Goal: Task Accomplishment & Management: Manage account settings

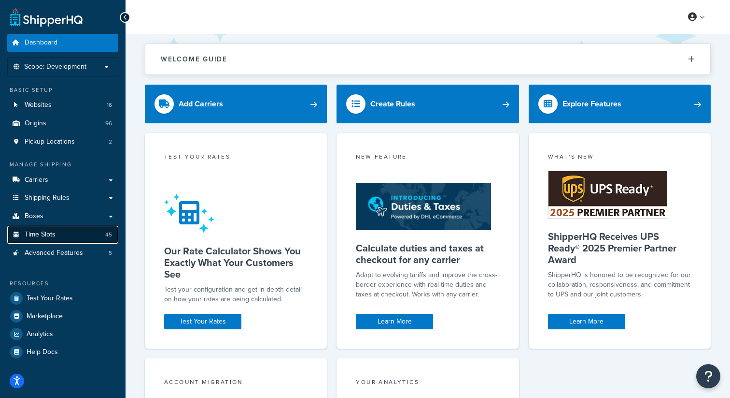
click at [45, 230] on span "Time Slots" at bounding box center [40, 234] width 31 height 8
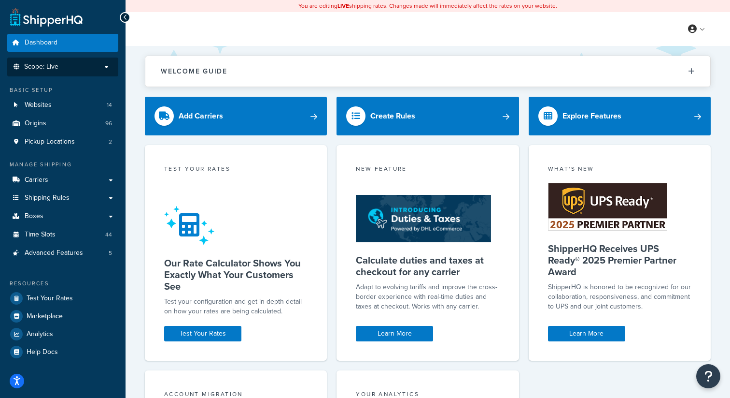
click at [97, 69] on p "Scope: Live" at bounding box center [63, 67] width 102 height 8
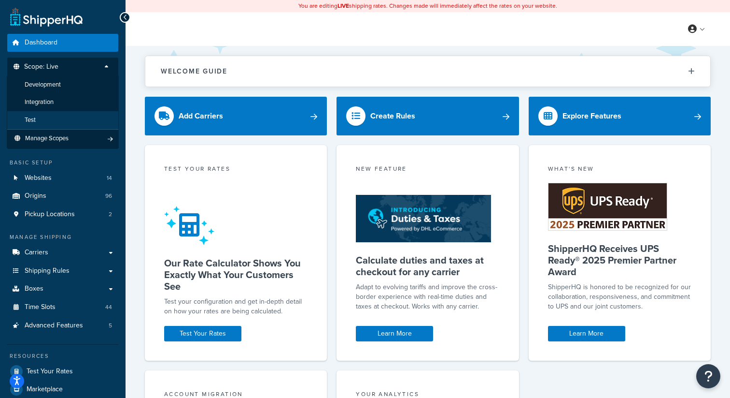
click at [50, 123] on li "Test" at bounding box center [63, 120] width 112 height 18
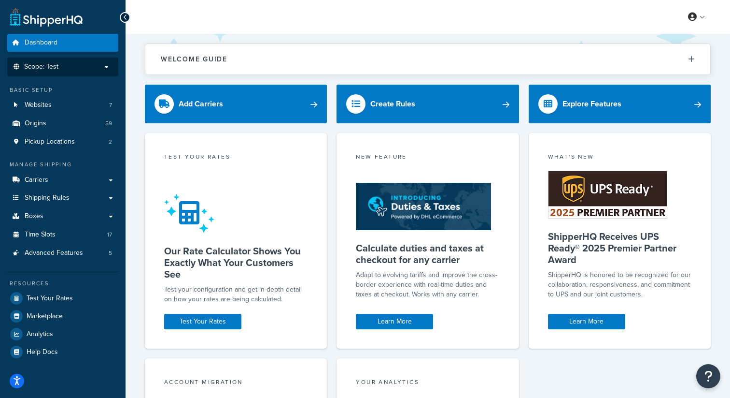
click at [96, 83] on ul "Dashboard Scope: Test Basic Setup Websites 7 Origins 59 Pickup Locations 2 Mana…" at bounding box center [62, 197] width 111 height 327
click at [101, 62] on li "Scope: Test" at bounding box center [62, 66] width 111 height 19
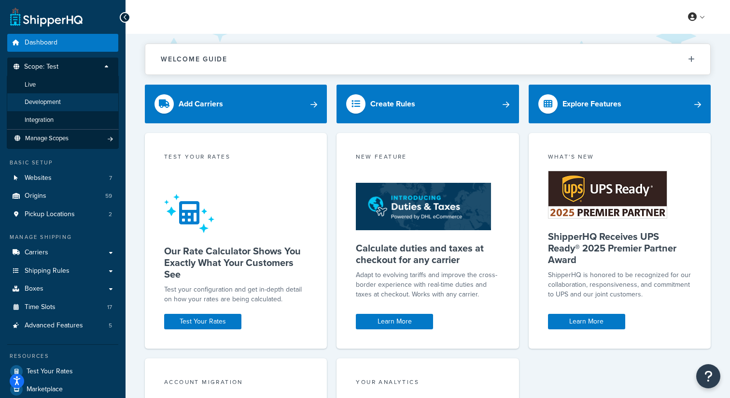
click at [51, 98] on span "Development" at bounding box center [43, 102] width 36 height 8
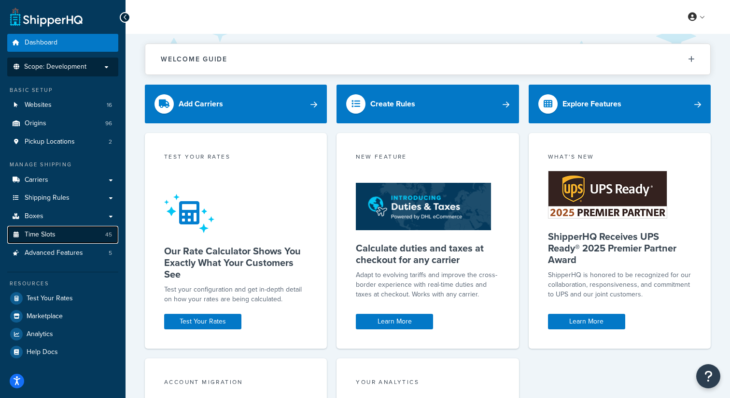
click at [55, 232] on span "Time Slots" at bounding box center [40, 234] width 31 height 8
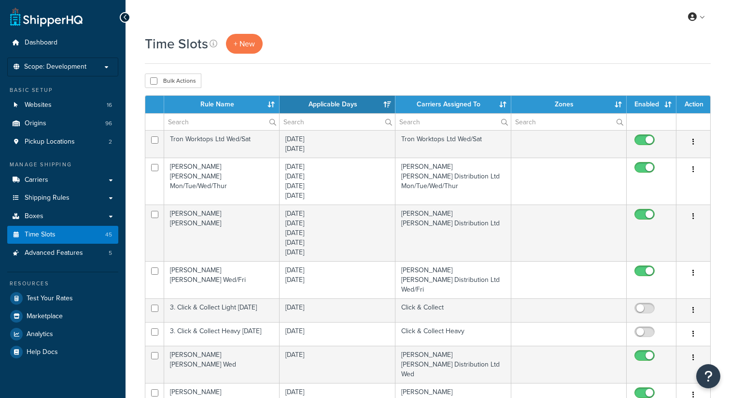
select select "15"
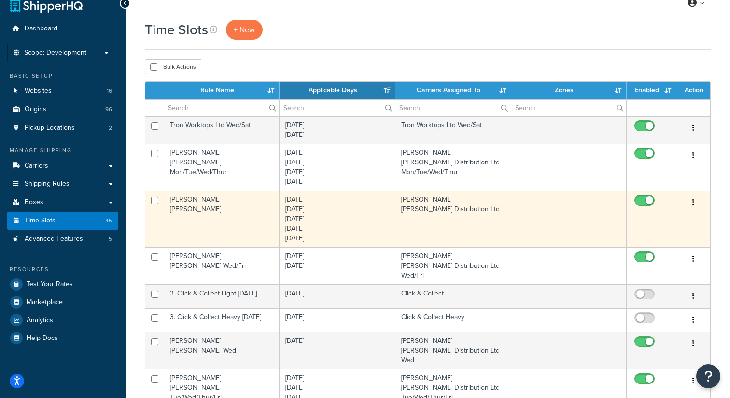
scroll to position [14, 0]
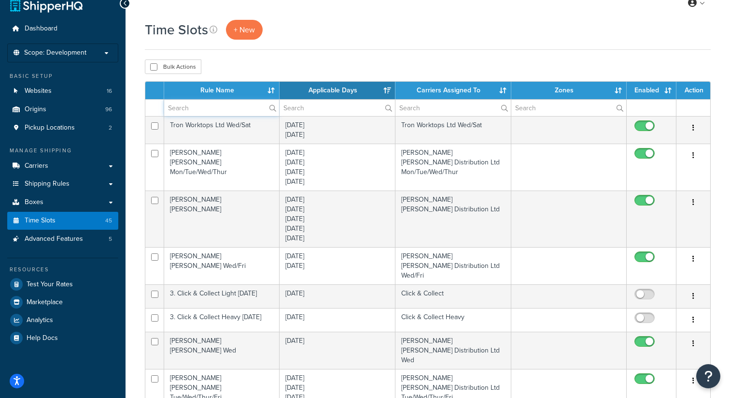
click at [234, 109] on input "text" at bounding box center [221, 108] width 115 height 16
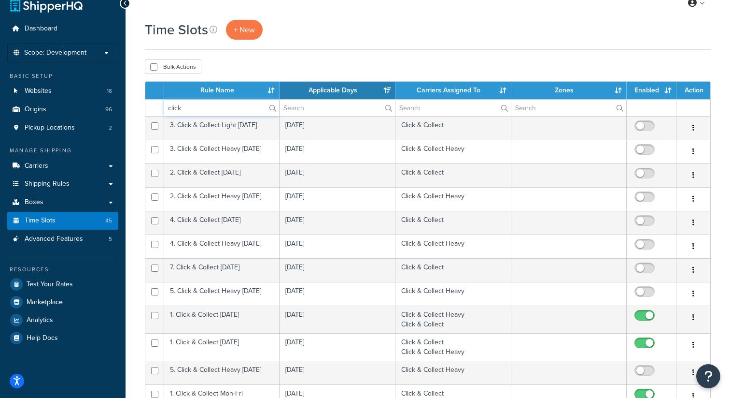
type input "click"
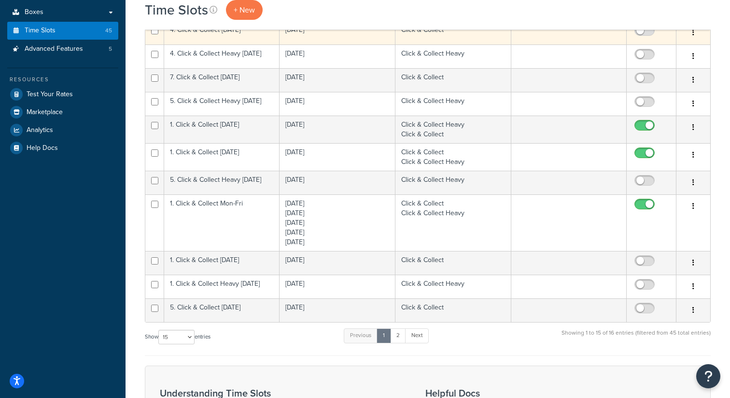
scroll to position [207, 0]
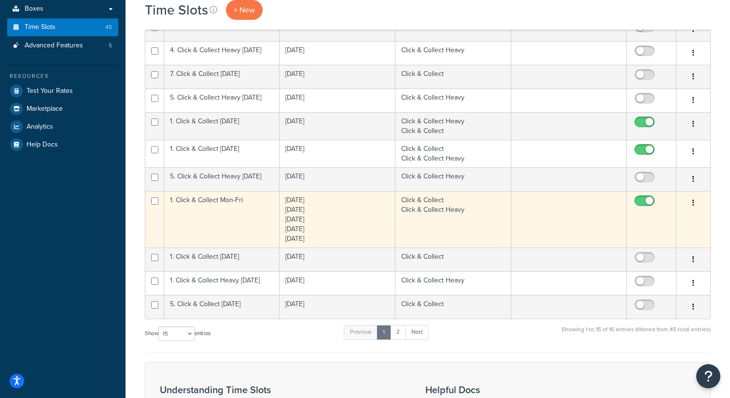
click at [245, 214] on td "1. Click & Collect Mon-Fri" at bounding box center [221, 219] width 115 height 57
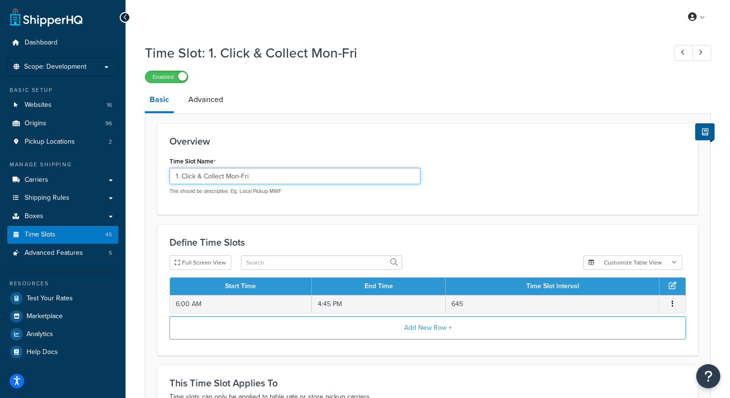
click at [250, 175] on input "1. Click & Collect Mon-Fri" at bounding box center [295, 176] width 251 height 16
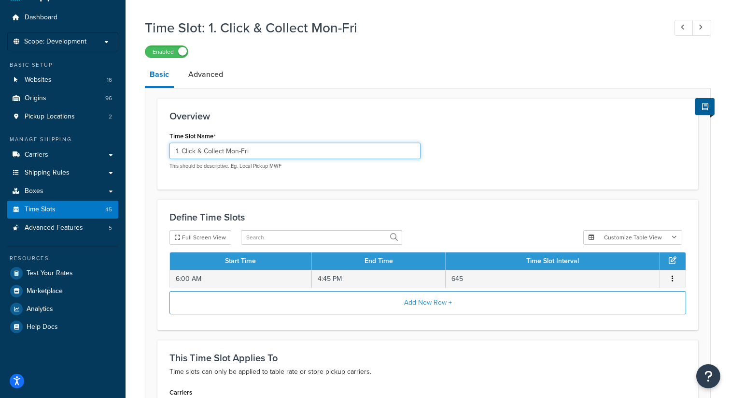
scroll to position [29, 0]
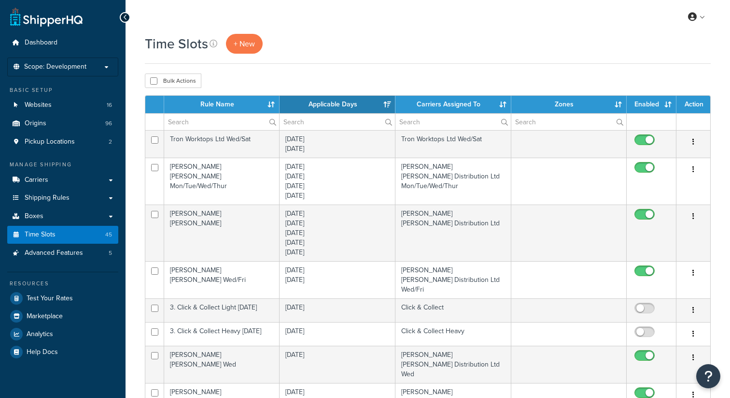
select select "15"
click at [100, 68] on p "Scope: Development" at bounding box center [63, 67] width 102 height 8
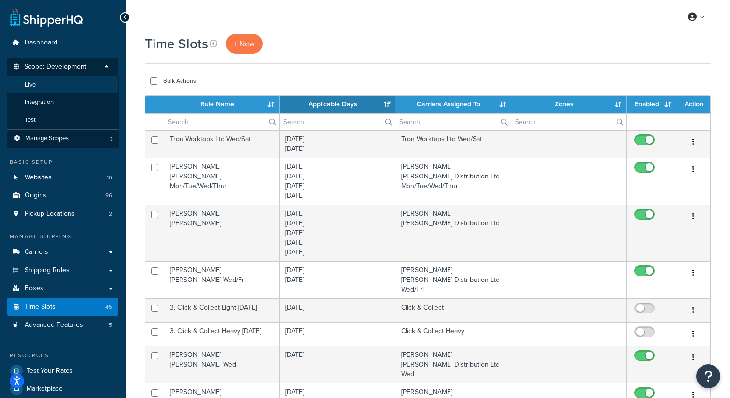
click at [63, 84] on li "Live" at bounding box center [63, 85] width 112 height 18
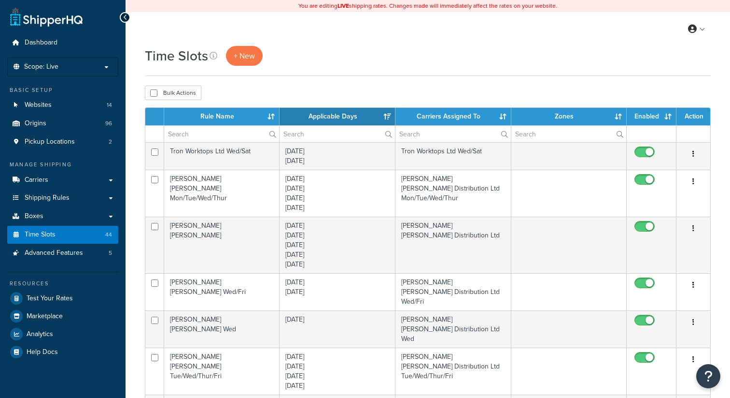
select select "15"
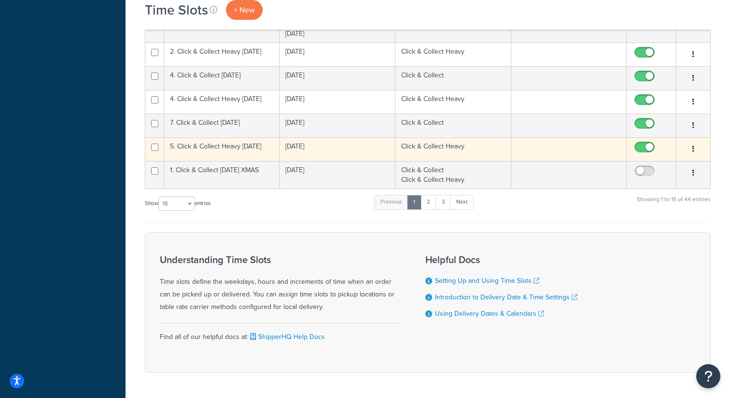
scroll to position [443, 0]
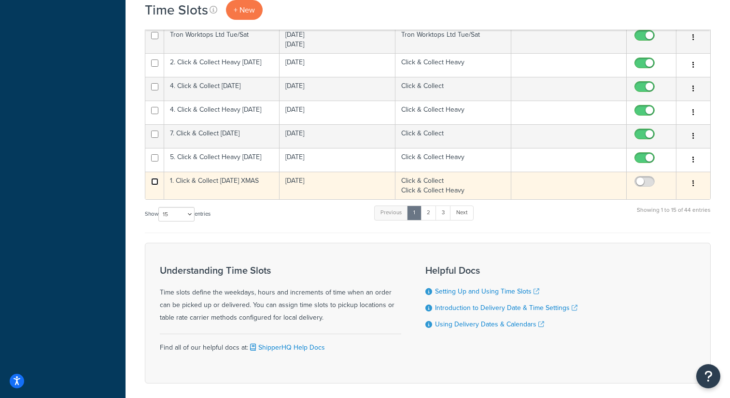
click at [155, 178] on input "checkbox" at bounding box center [154, 181] width 7 height 7
checkbox input "true"
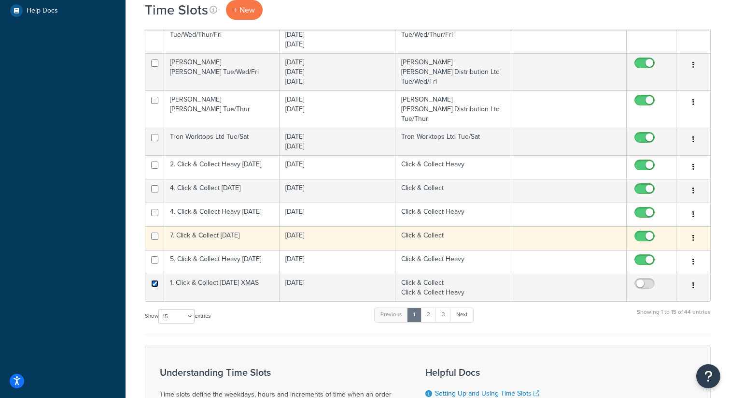
scroll to position [365, 0]
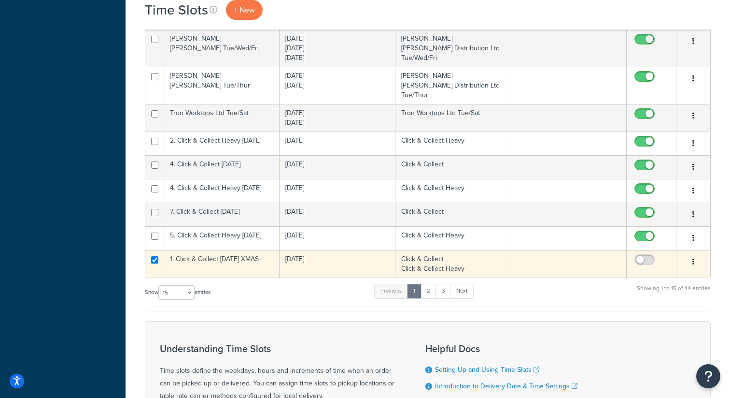
click at [690, 254] on button "button" at bounding box center [694, 261] width 14 height 15
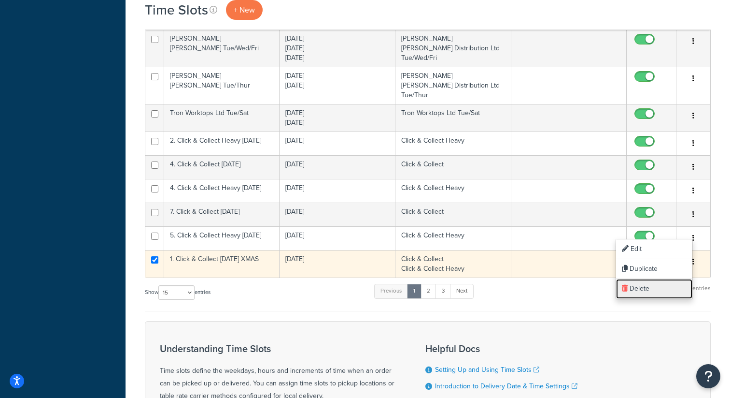
click at [641, 288] on link "Delete" at bounding box center [654, 289] width 76 height 20
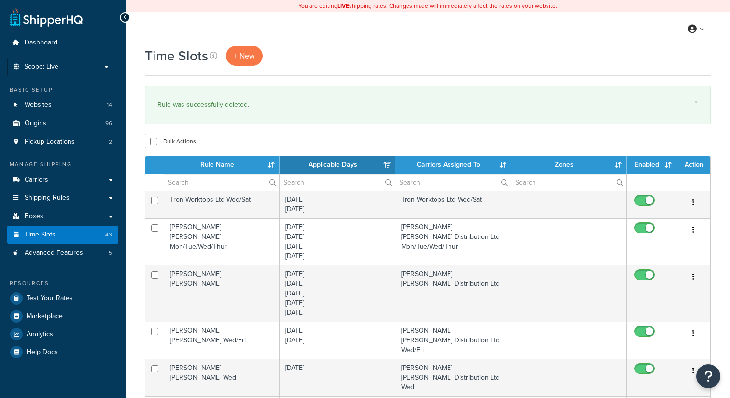
select select "15"
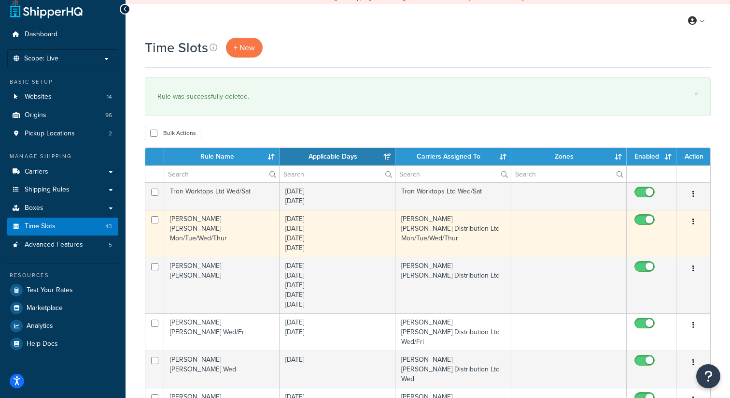
scroll to position [13, 0]
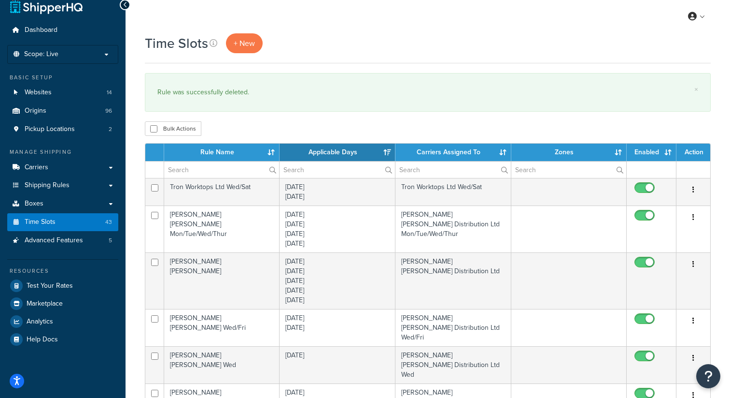
click at [184, 155] on th "Rule Name" at bounding box center [221, 151] width 115 height 17
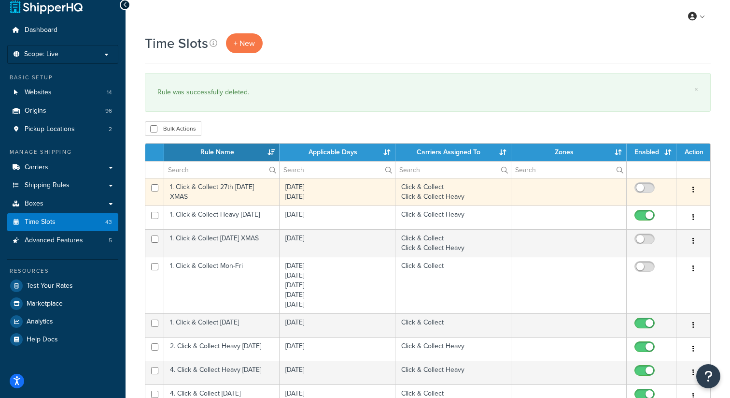
click at [699, 188] on button "button" at bounding box center [694, 189] width 14 height 15
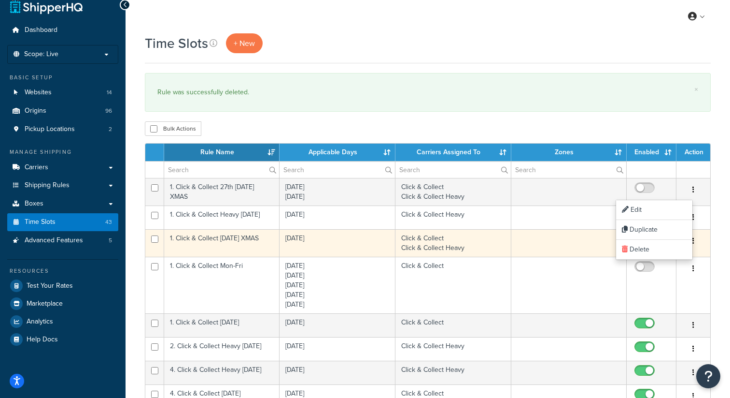
click at [643, 247] on input "checkbox" at bounding box center [646, 241] width 27 height 12
checkbox input "true"
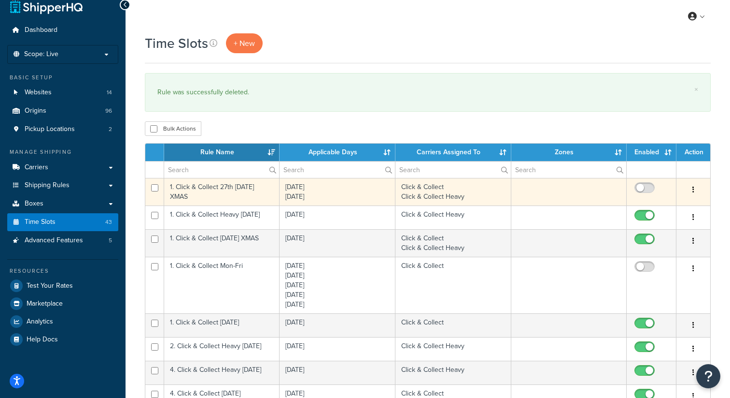
click at [692, 189] on button "button" at bounding box center [694, 189] width 14 height 15
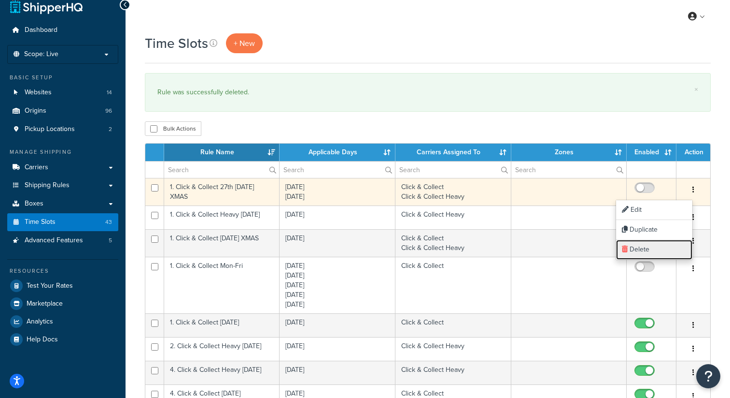
click at [646, 248] on link "Delete" at bounding box center [654, 250] width 76 height 20
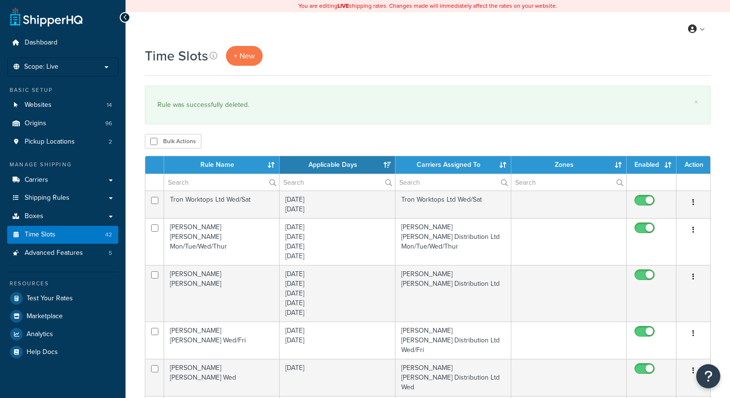
select select "15"
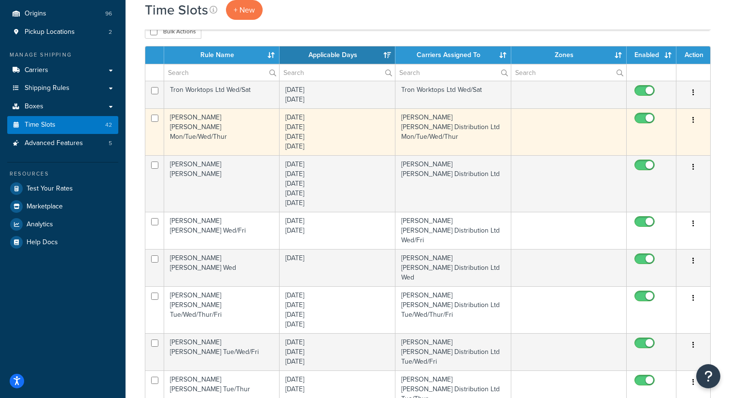
scroll to position [41, 0]
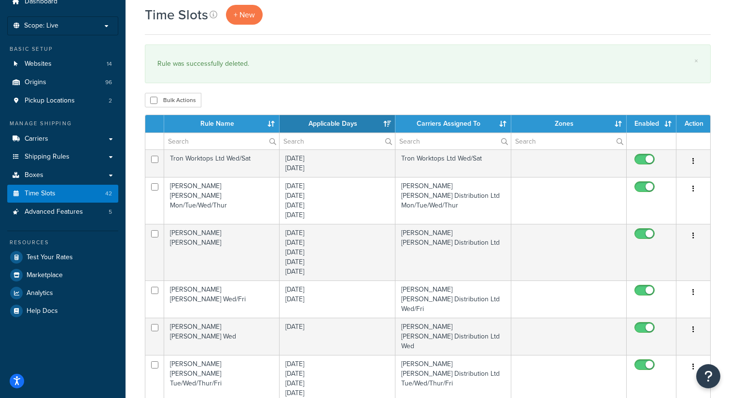
click at [203, 122] on th "Rule Name" at bounding box center [221, 123] width 115 height 17
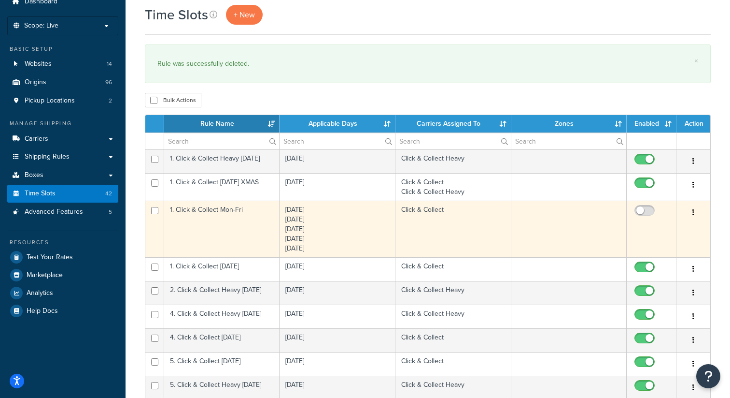
click at [690, 212] on button "button" at bounding box center [694, 212] width 14 height 15
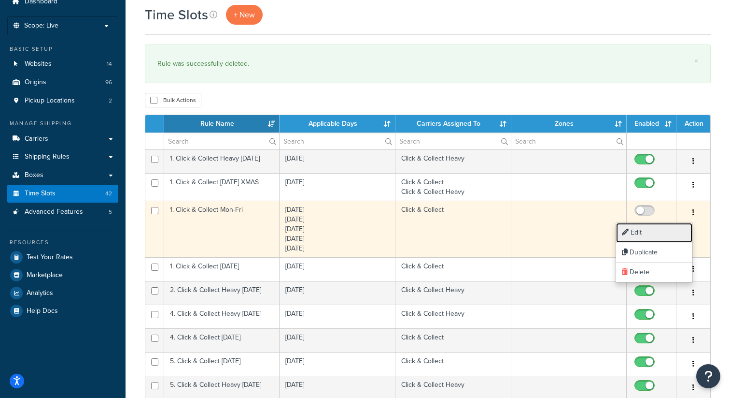
click at [664, 233] on link "Edit" at bounding box center [654, 233] width 76 height 20
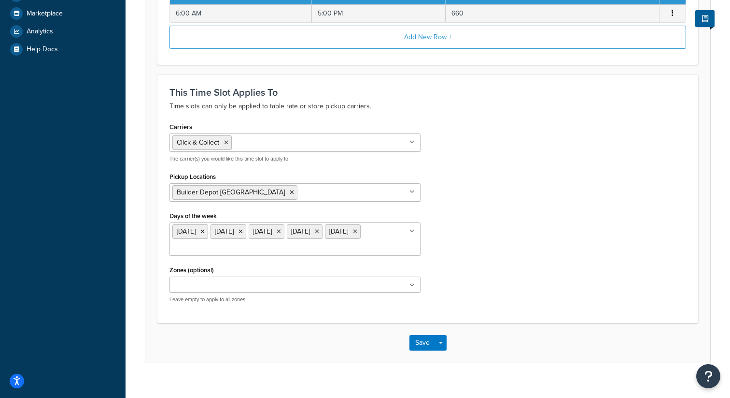
scroll to position [317, 0]
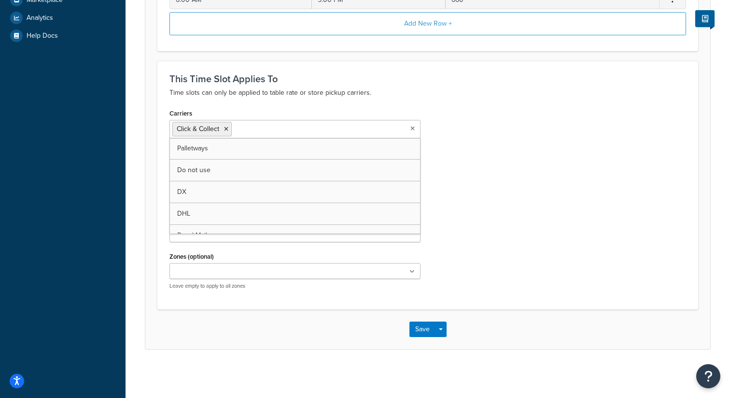
click at [256, 129] on input "Carriers" at bounding box center [276, 128] width 85 height 11
click at [464, 153] on div "Carriers Click & Collect Palletways Do not use DX DHL Royal Mail BD Transport T…" at bounding box center [427, 201] width 531 height 191
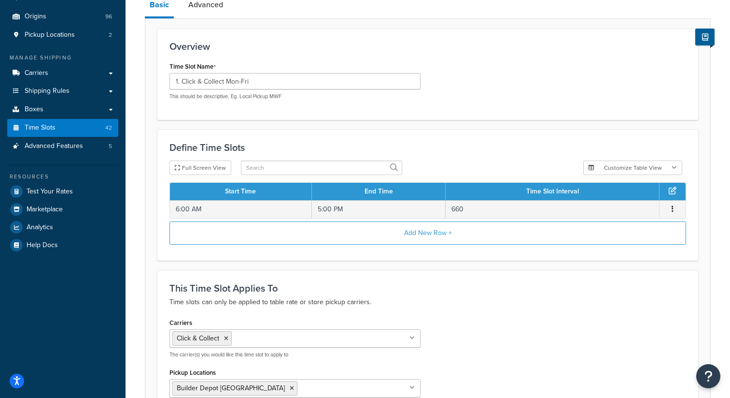
scroll to position [199, 0]
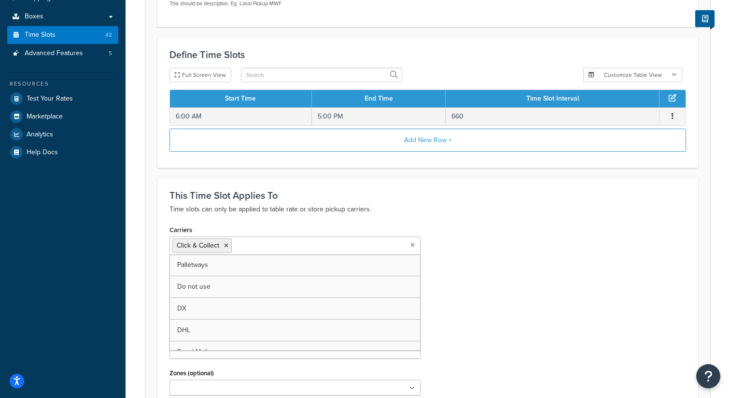
click at [271, 247] on input "Carriers" at bounding box center [276, 245] width 85 height 11
type input "clic"
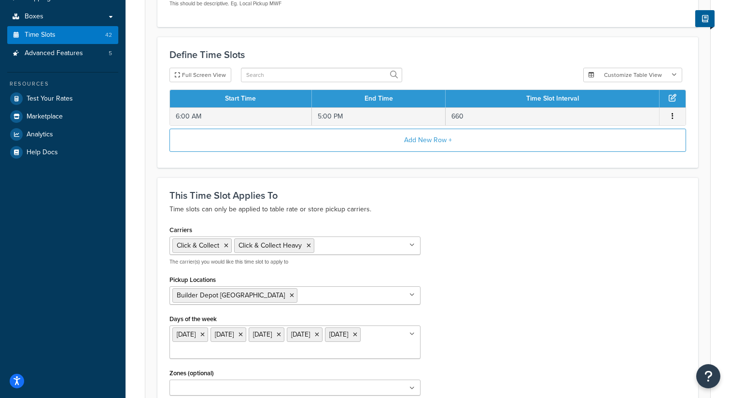
click at [576, 257] on div "Carriers Click & Collect Click & Collect Heavy Palletways Do not use DX DHL Roy…" at bounding box center [427, 318] width 531 height 191
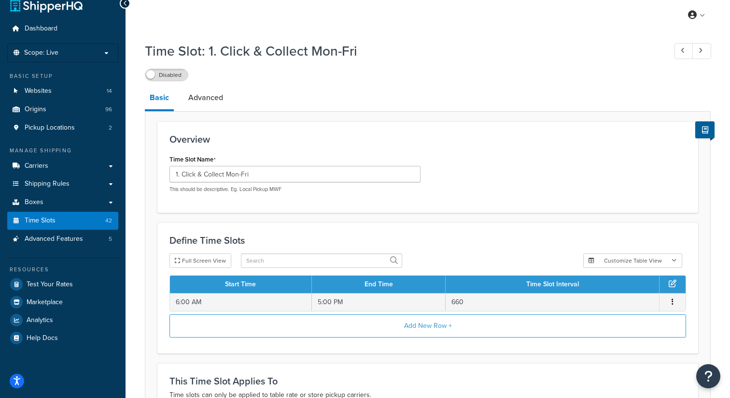
scroll to position [0, 0]
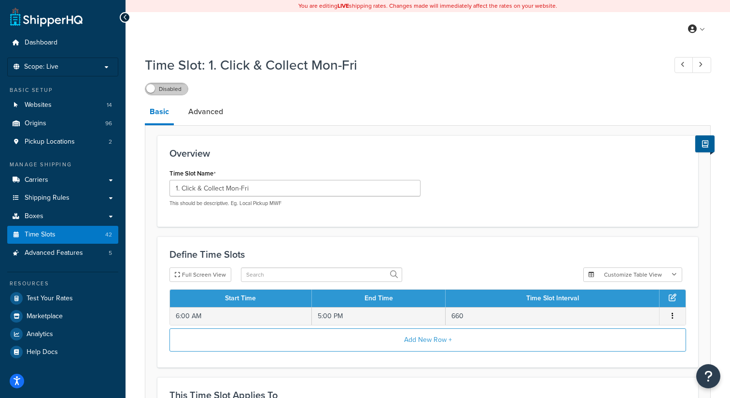
click at [177, 87] on label "Disabled" at bounding box center [166, 89] width 43 height 12
click at [201, 105] on link "Advanced" at bounding box center [206, 111] width 44 height 23
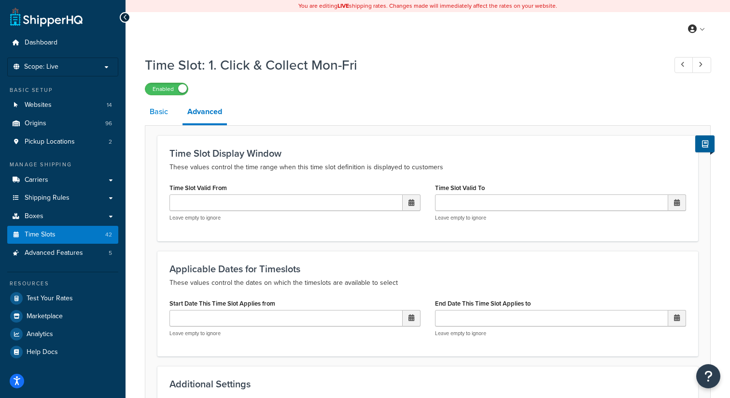
click at [157, 118] on link "Basic" at bounding box center [159, 111] width 28 height 23
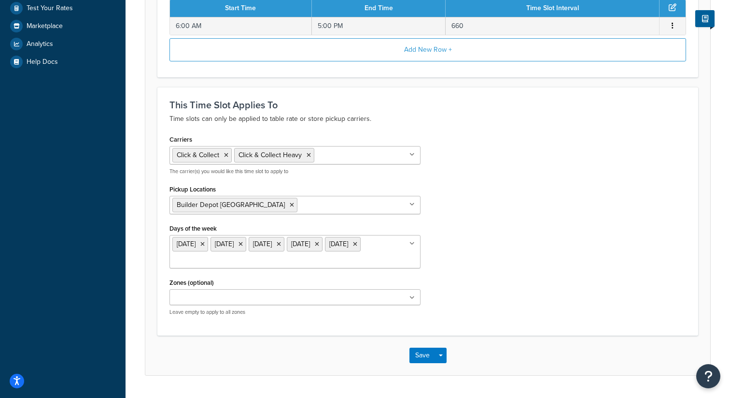
scroll to position [317, 0]
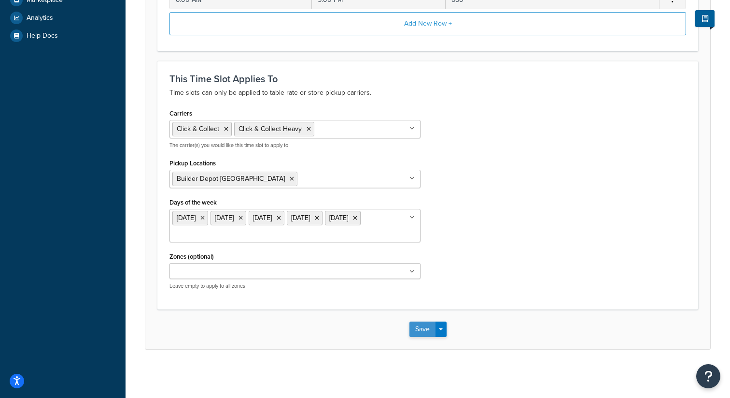
click at [417, 330] on button "Save" at bounding box center [423, 328] width 26 height 15
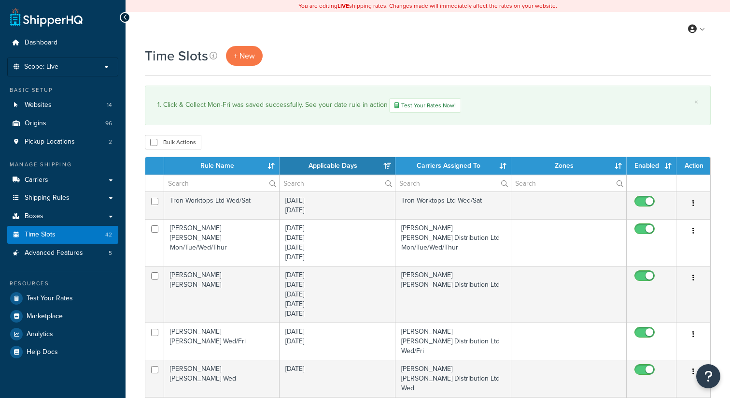
select select "15"
click at [225, 171] on th "Rule Name" at bounding box center [221, 165] width 115 height 17
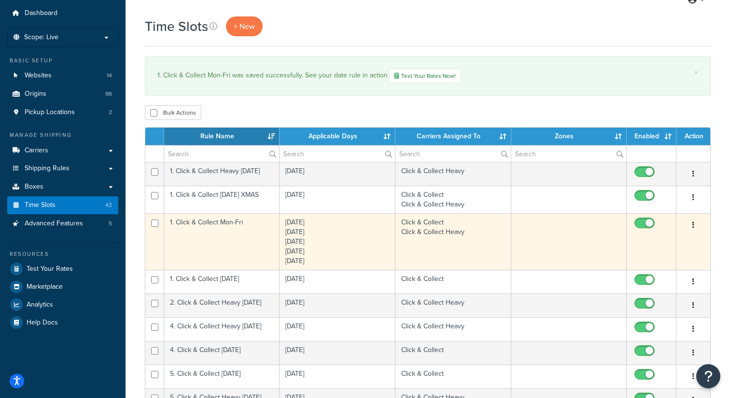
scroll to position [29, 0]
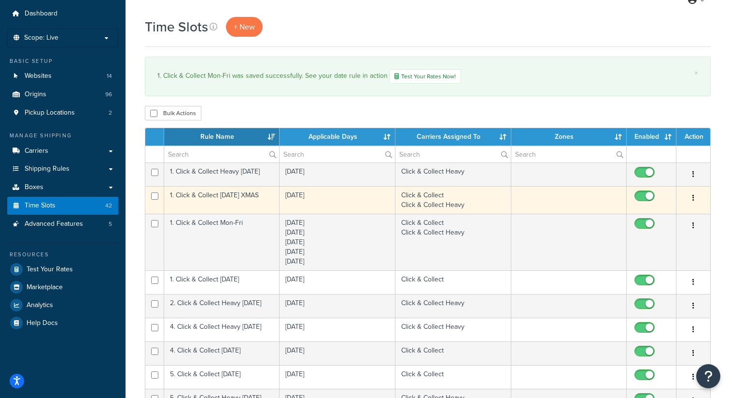
click at [691, 198] on button "button" at bounding box center [694, 197] width 14 height 15
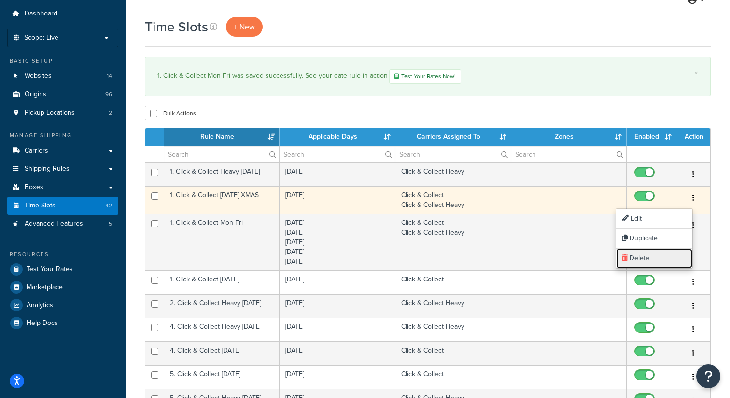
click at [648, 264] on link "Delete" at bounding box center [654, 258] width 76 height 20
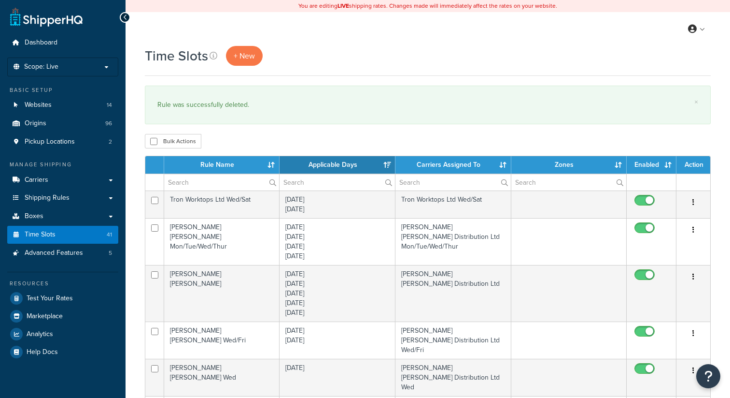
select select "15"
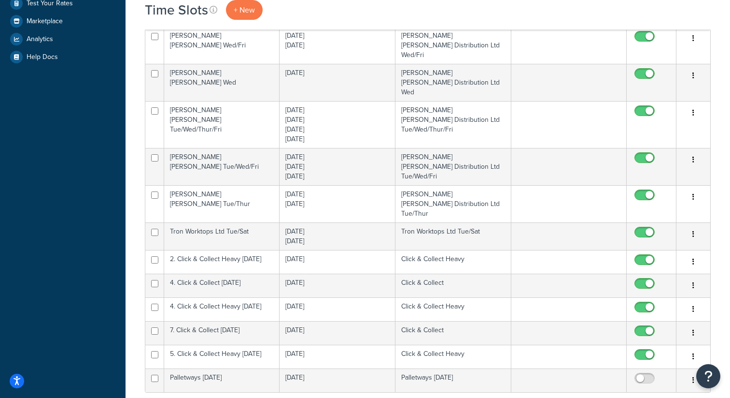
scroll to position [302, 0]
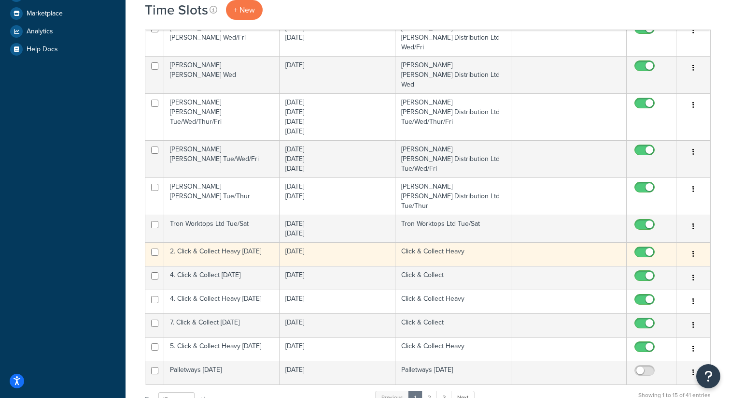
click at [694, 246] on button "button" at bounding box center [694, 253] width 14 height 15
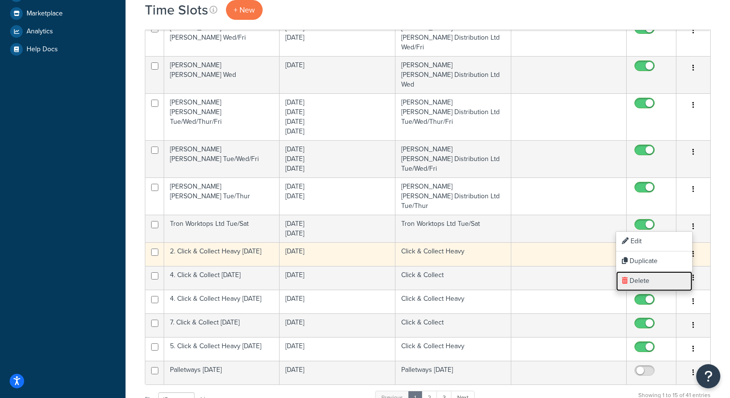
click at [645, 281] on link "Delete" at bounding box center [654, 281] width 76 height 20
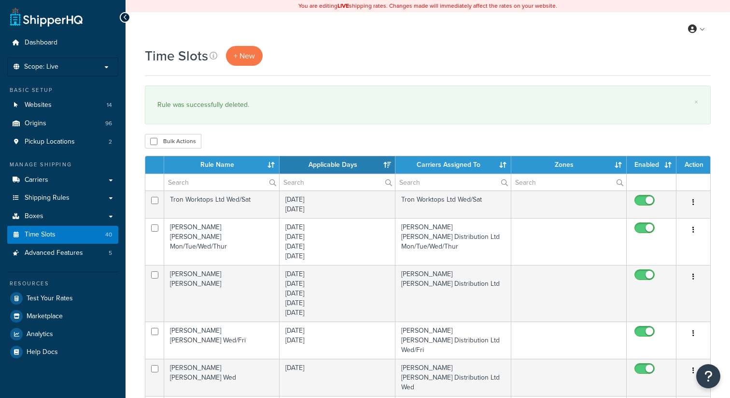
select select "15"
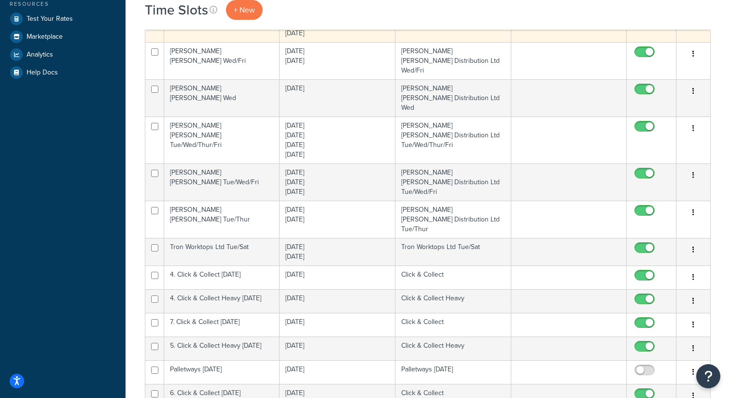
scroll to position [291, 0]
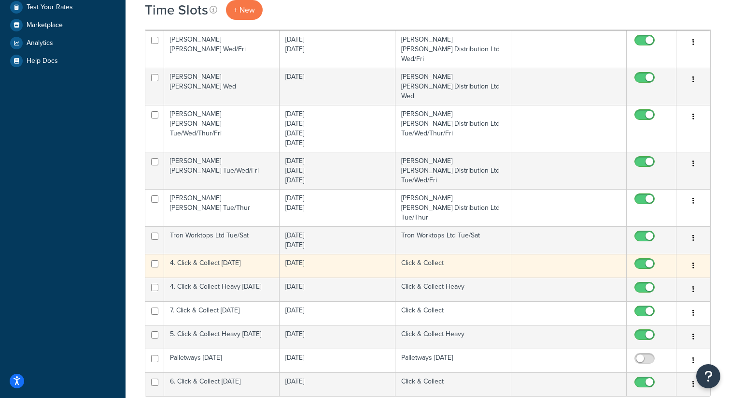
click at [694, 262] on icon "button" at bounding box center [694, 265] width 2 height 7
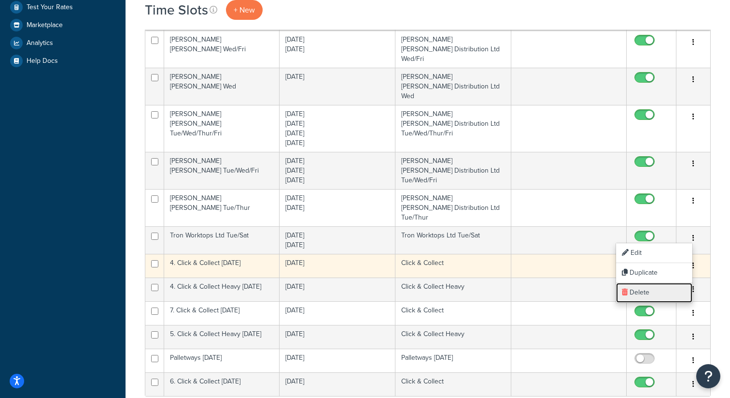
click at [644, 289] on link "Delete" at bounding box center [654, 293] width 76 height 20
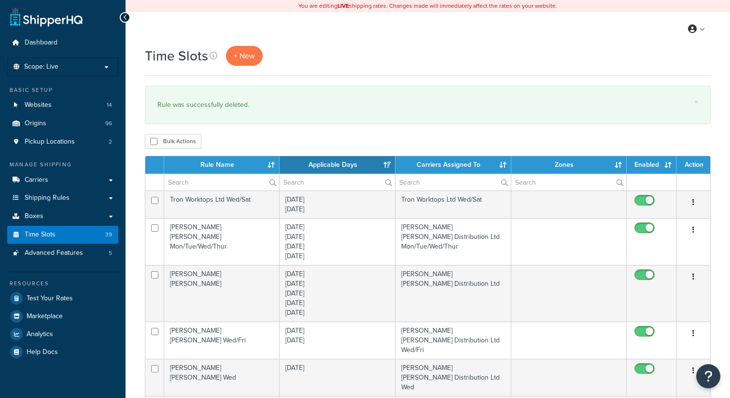
select select "15"
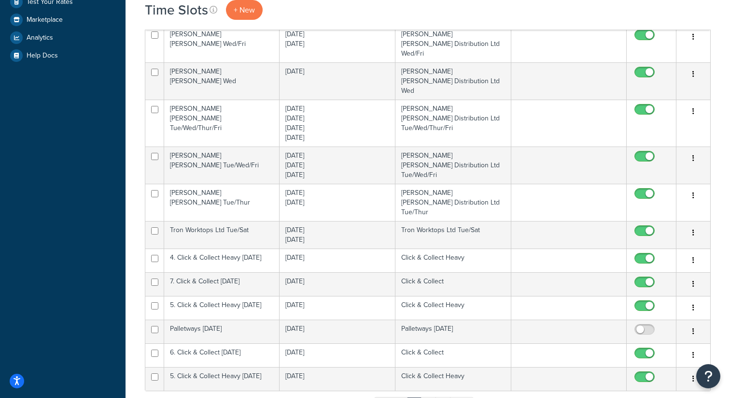
scroll to position [305, 0]
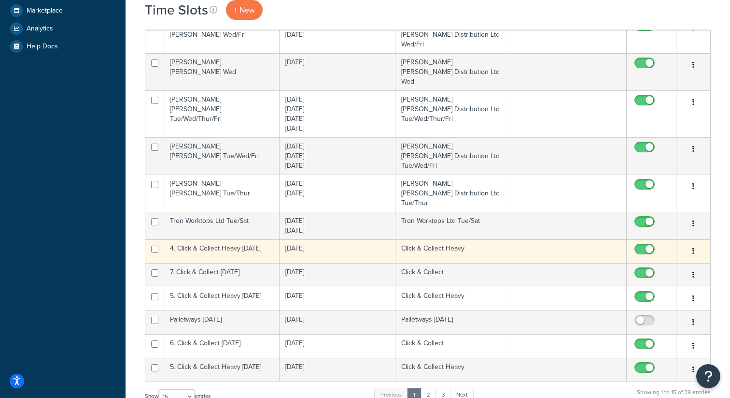
click at [691, 243] on button "button" at bounding box center [694, 250] width 14 height 15
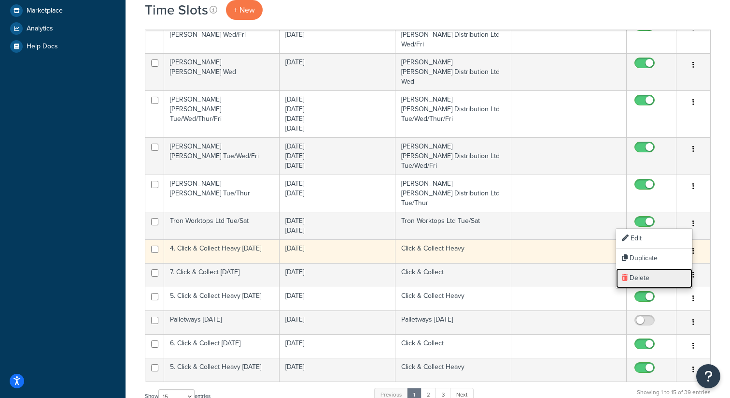
click at [637, 276] on link "Delete" at bounding box center [654, 278] width 76 height 20
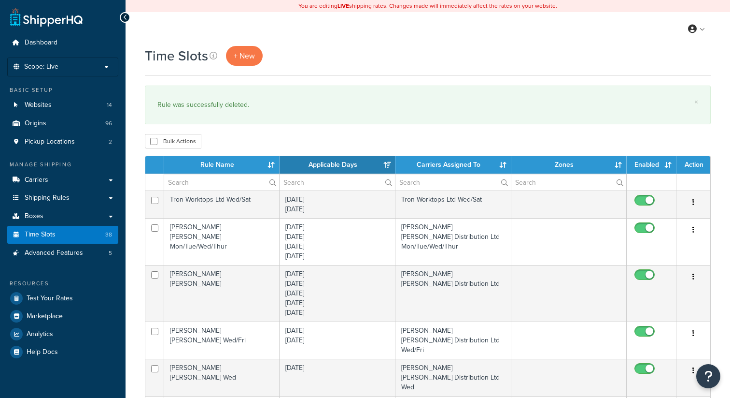
select select "15"
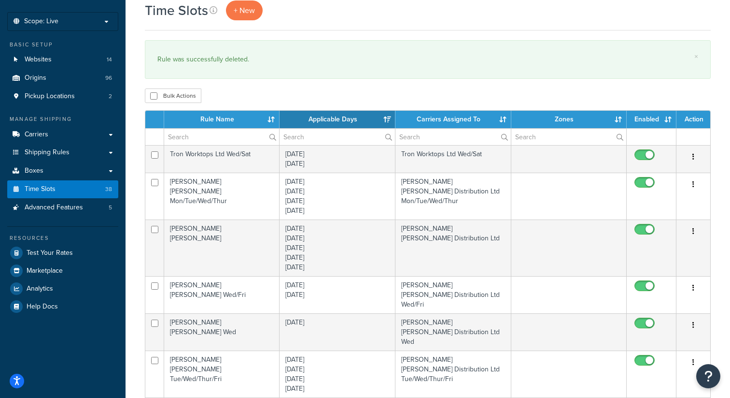
scroll to position [20, 0]
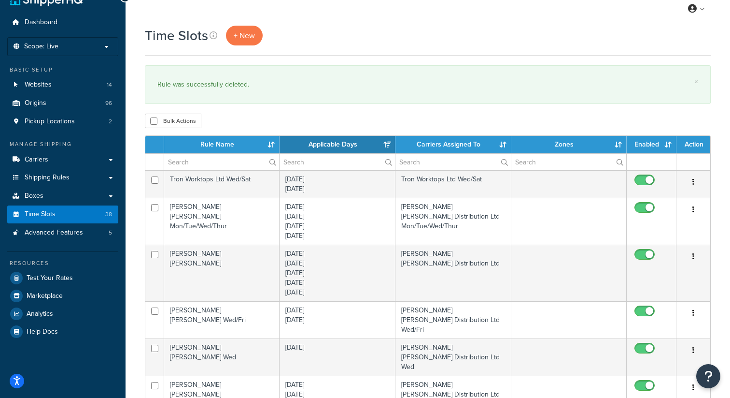
click at [219, 143] on th "Rule Name" at bounding box center [221, 144] width 115 height 17
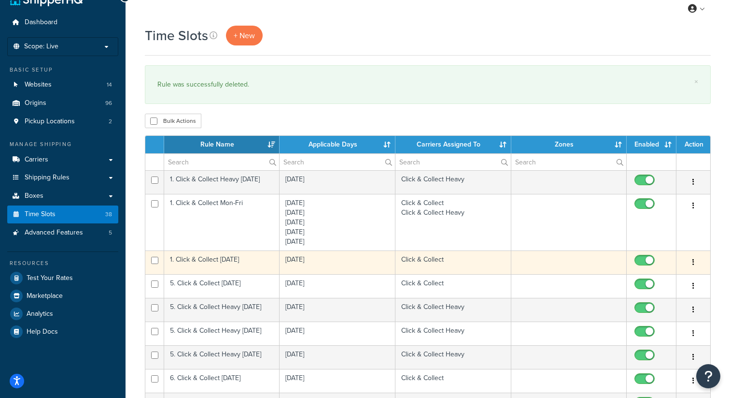
click at [697, 261] on button "button" at bounding box center [694, 262] width 14 height 15
click at [645, 324] on link "Delete" at bounding box center [654, 322] width 76 height 20
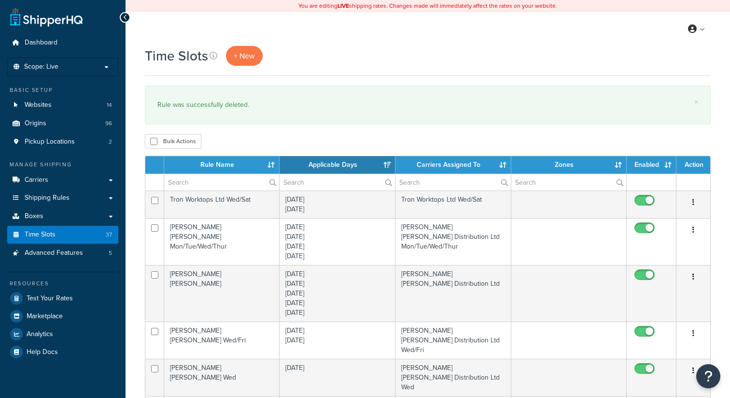
select select "15"
click at [207, 160] on th "Rule Name" at bounding box center [221, 164] width 115 height 17
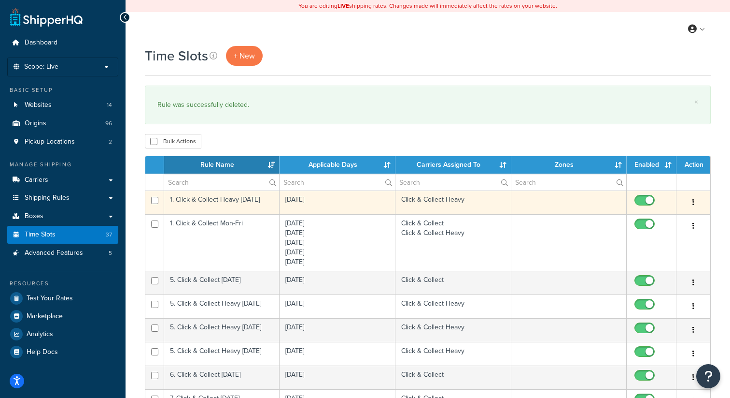
click at [693, 201] on icon "button" at bounding box center [694, 202] width 2 height 7
click at [653, 257] on link "Delete" at bounding box center [654, 262] width 76 height 20
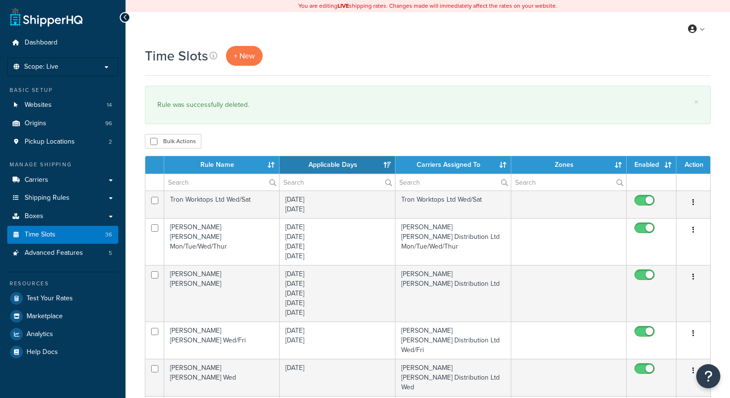
select select "15"
click at [225, 165] on th "Rule Name" at bounding box center [221, 164] width 115 height 17
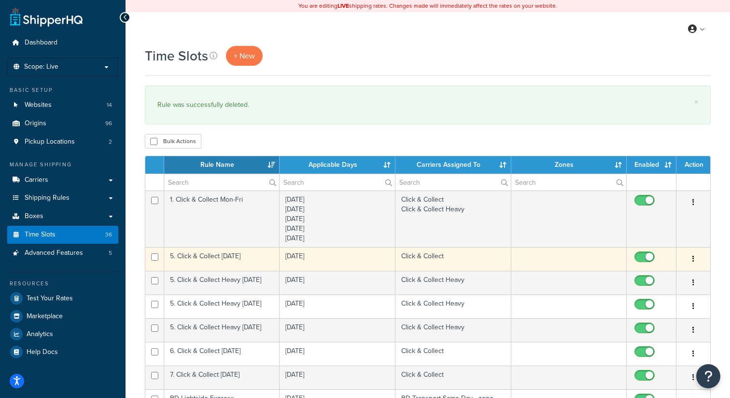
click at [696, 262] on button "button" at bounding box center [694, 258] width 14 height 15
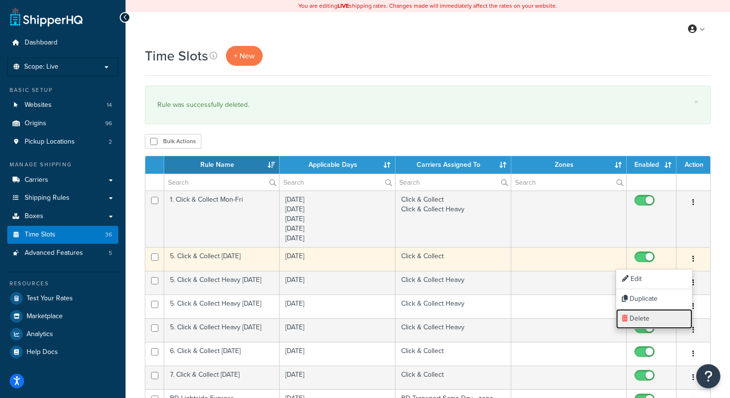
click at [652, 316] on link "Delete" at bounding box center [654, 319] width 76 height 20
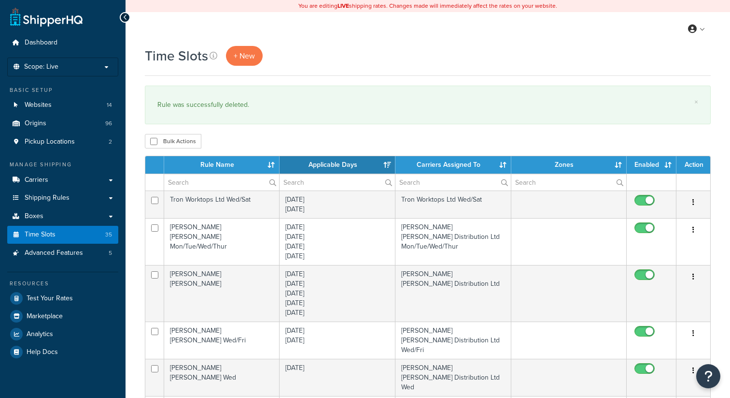
select select "15"
click at [224, 163] on th "Rule Name" at bounding box center [221, 164] width 115 height 17
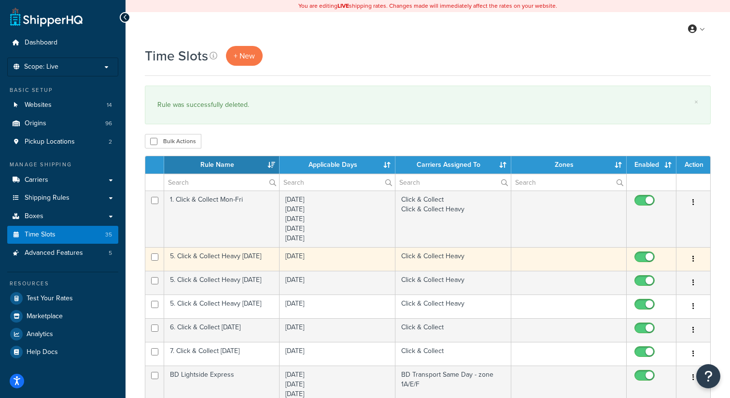
click at [693, 261] on icon "button" at bounding box center [694, 258] width 2 height 7
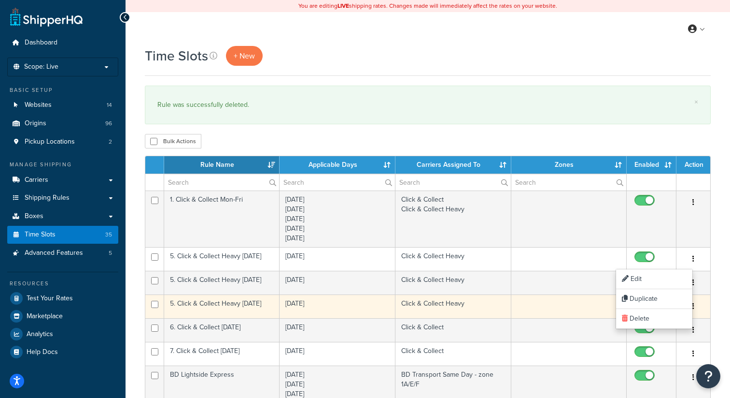
click at [649, 311] on input "checkbox" at bounding box center [646, 306] width 27 height 12
click at [655, 303] on input "checkbox" at bounding box center [646, 306] width 27 height 12
checkbox input "true"
click at [695, 305] on button "button" at bounding box center [694, 306] width 14 height 15
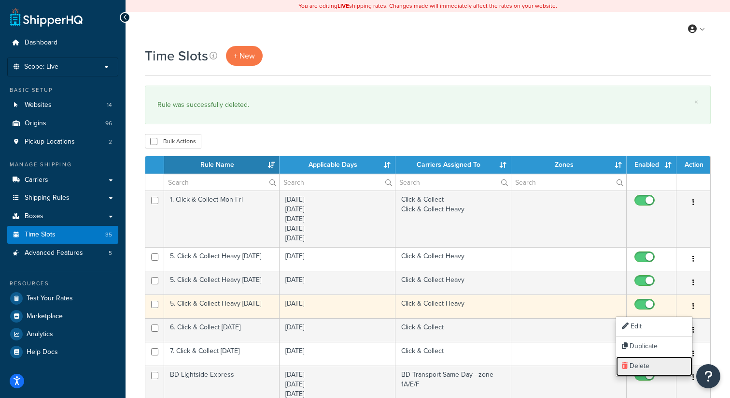
click at [641, 363] on link "Delete" at bounding box center [654, 366] width 76 height 20
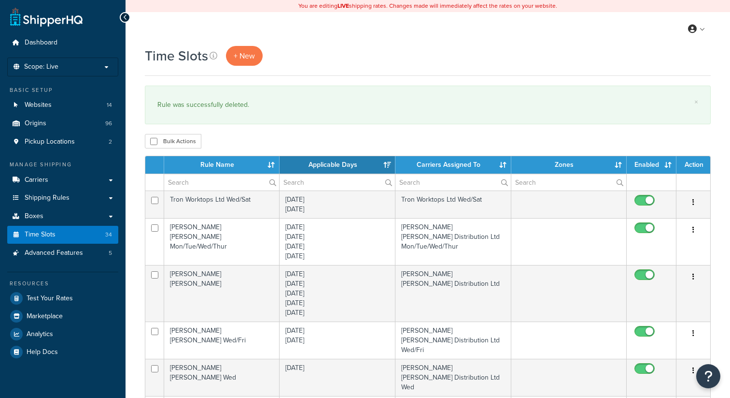
select select "15"
click at [225, 170] on th "Rule Name" at bounding box center [221, 164] width 115 height 17
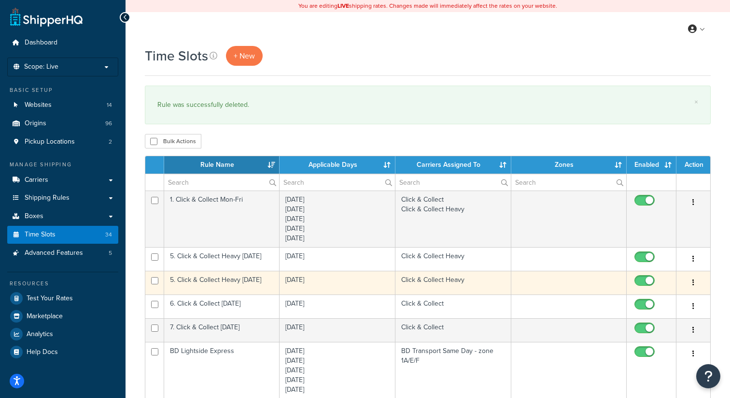
click at [695, 282] on button "button" at bounding box center [694, 282] width 14 height 15
click at [649, 342] on link "Delete" at bounding box center [654, 342] width 76 height 20
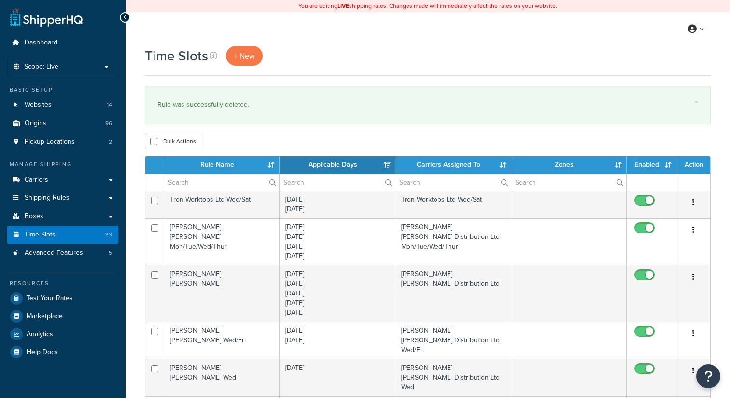
select select "15"
click at [210, 168] on th "Rule Name" at bounding box center [221, 164] width 115 height 17
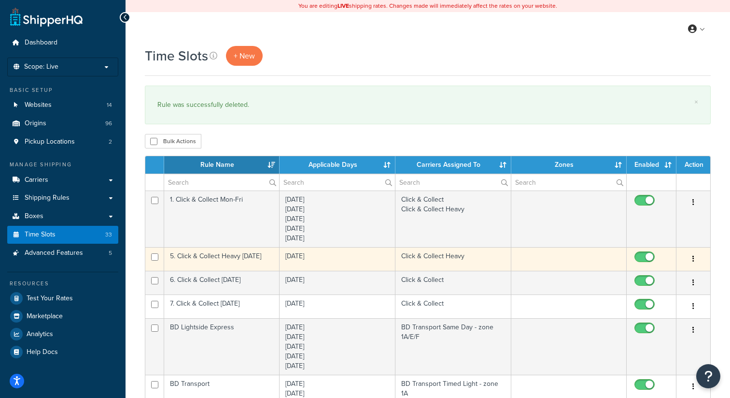
click at [694, 259] on icon "button" at bounding box center [694, 258] width 2 height 7
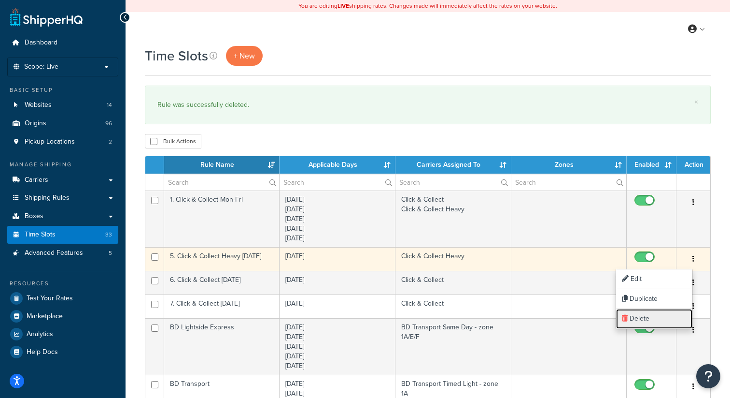
click at [647, 317] on link "Delete" at bounding box center [654, 319] width 76 height 20
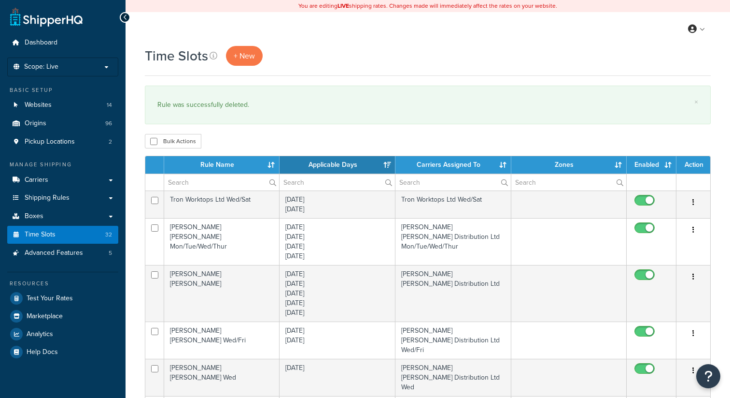
select select "15"
click at [229, 162] on th "Rule Name" at bounding box center [221, 164] width 115 height 17
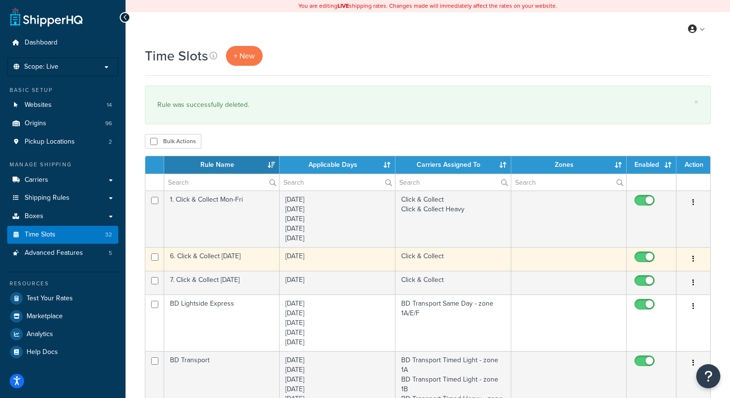
click at [695, 260] on button "button" at bounding box center [694, 258] width 14 height 15
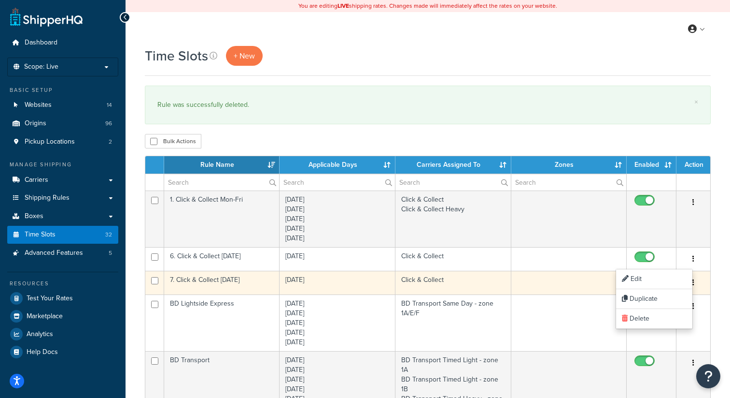
click at [642, 279] on input "checkbox" at bounding box center [646, 283] width 27 height 12
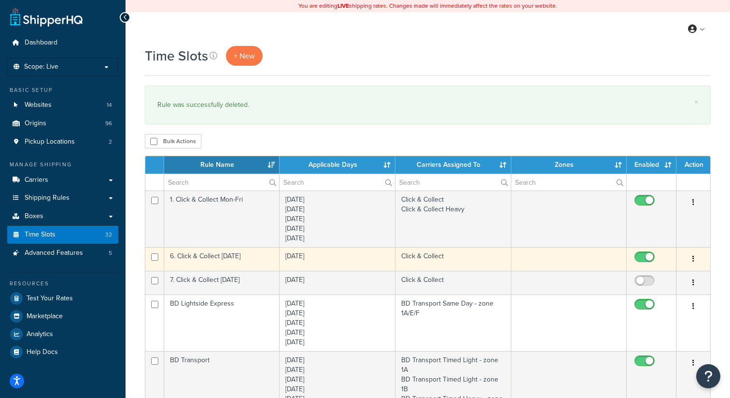
click at [696, 257] on button "button" at bounding box center [694, 258] width 14 height 15
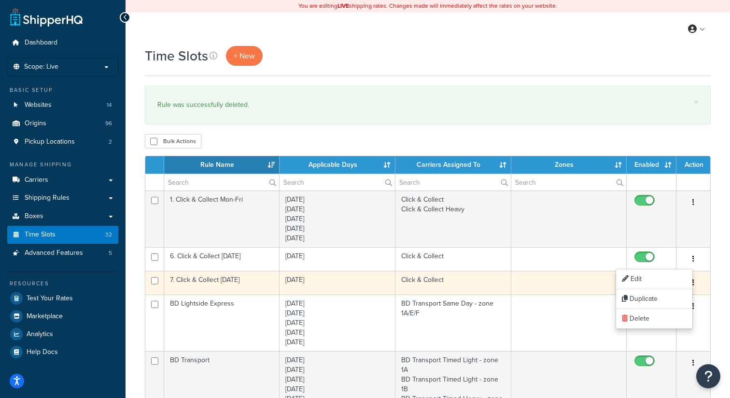
click at [656, 282] on input "checkbox" at bounding box center [646, 283] width 27 height 12
checkbox input "true"
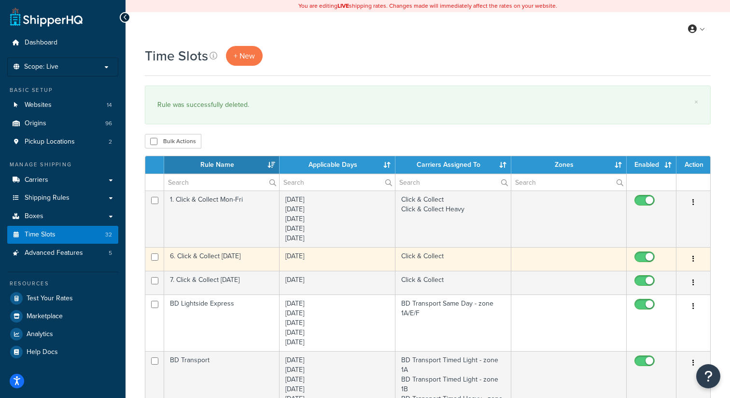
click at [692, 258] on button "button" at bounding box center [694, 258] width 14 height 15
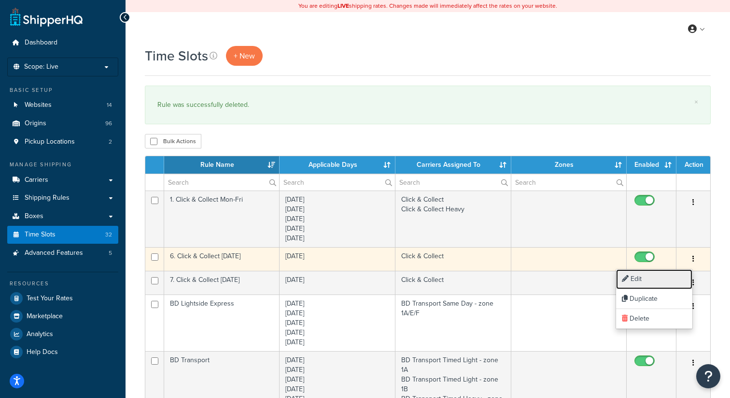
click at [638, 273] on link "Edit" at bounding box center [654, 279] width 76 height 20
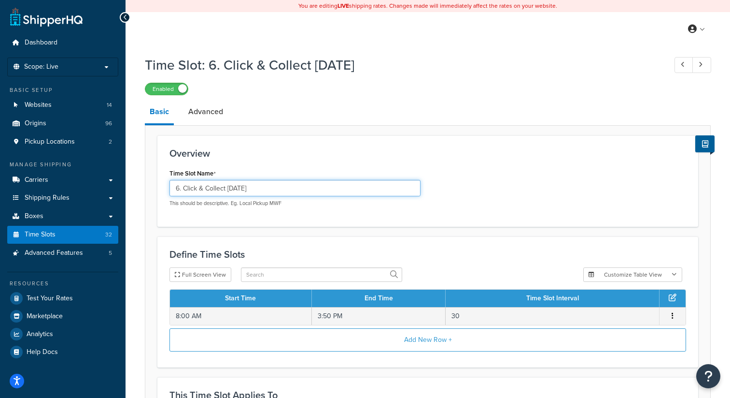
click at [180, 188] on input "6. Click & Collect Saturday" at bounding box center [295, 188] width 251 height 16
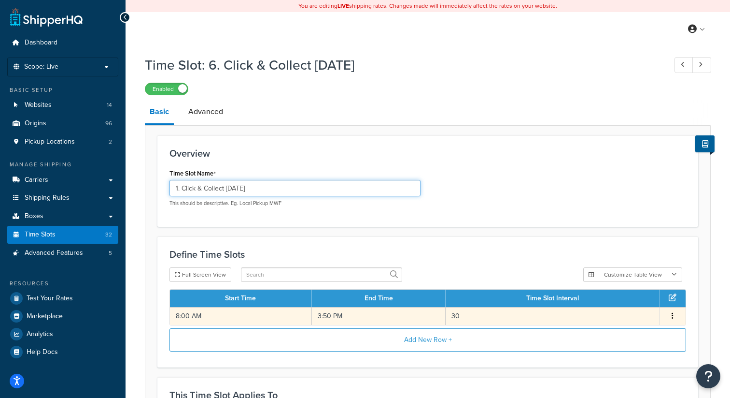
type input "1. Click & Collect [DATE]"
click at [675, 317] on button "button" at bounding box center [673, 316] width 8 height 11
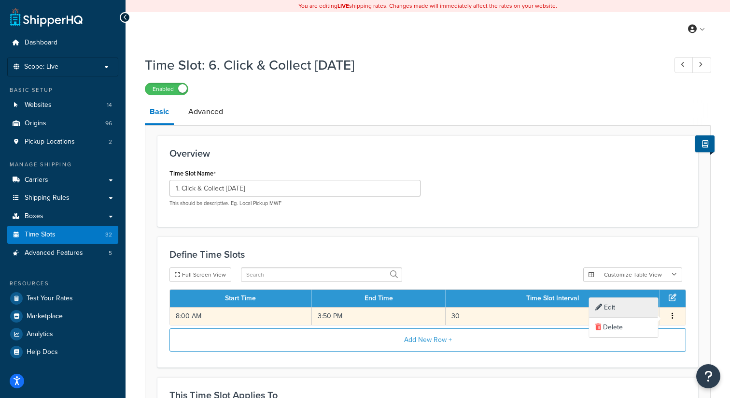
click at [610, 304] on div "Edit" at bounding box center [624, 308] width 69 height 20
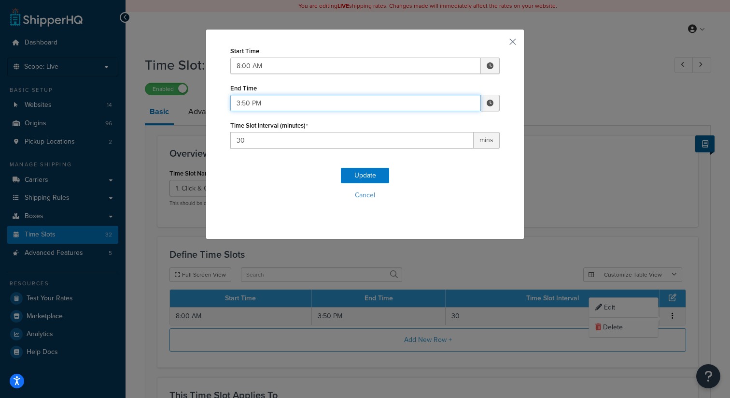
click at [244, 103] on input "3:50 PM" at bounding box center [355, 103] width 251 height 16
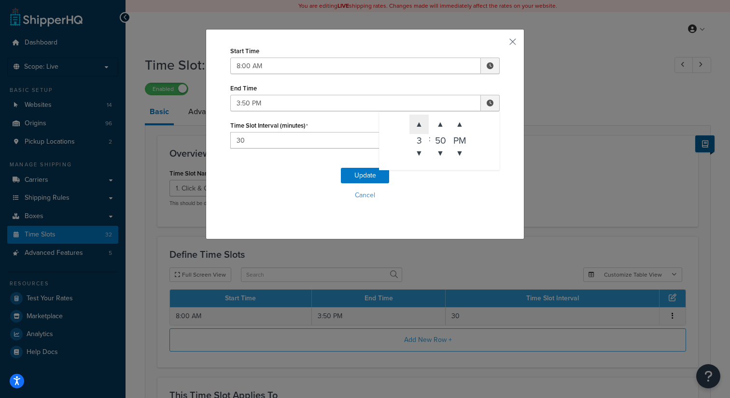
click at [420, 126] on span "▲" at bounding box center [419, 123] width 19 height 19
click at [442, 118] on span "▲" at bounding box center [440, 123] width 19 height 19
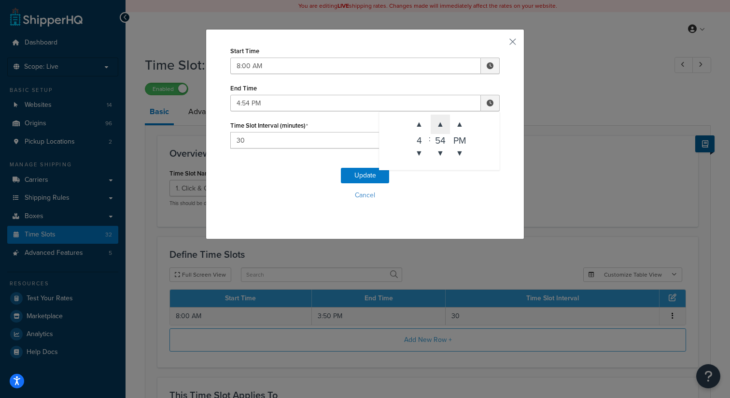
click at [442, 118] on span "▲" at bounding box center [440, 123] width 19 height 19
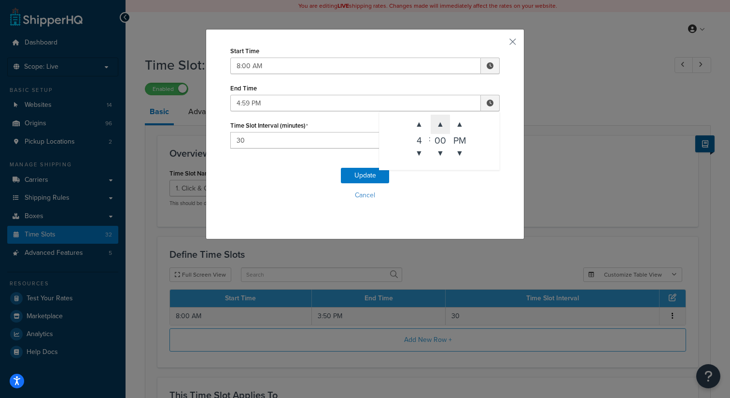
click at [442, 118] on span "▲" at bounding box center [440, 123] width 19 height 19
type input "4:00 PM"
click at [258, 208] on div "Update Cancel" at bounding box center [365, 188] width 270 height 64
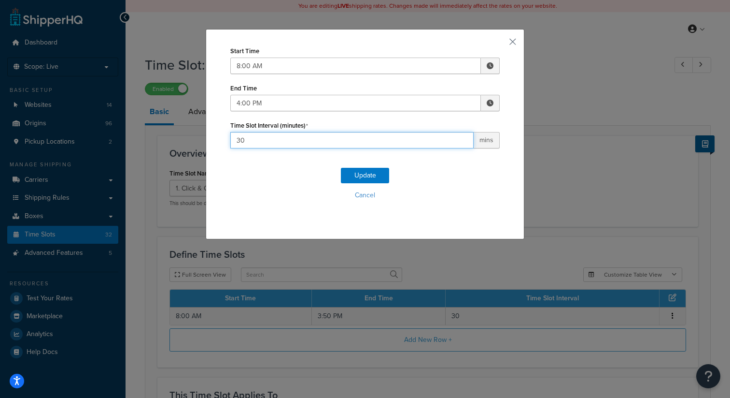
click at [273, 136] on input "30" at bounding box center [351, 140] width 243 height 16
type input "3"
type input "480"
click at [234, 191] on button "Cancel" at bounding box center [365, 195] width 270 height 14
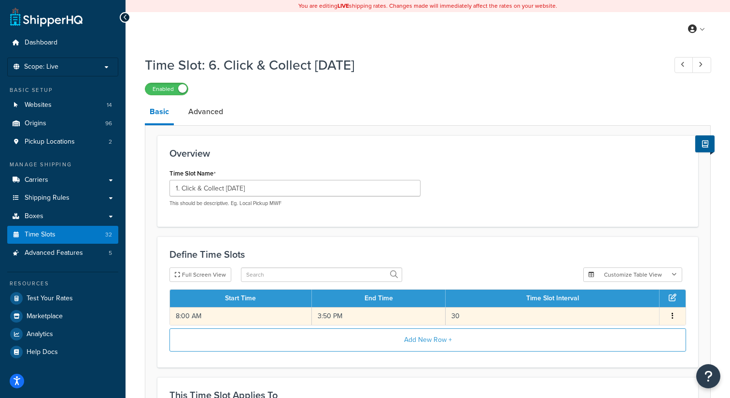
click at [674, 318] on button "button" at bounding box center [673, 316] width 8 height 11
click at [624, 312] on div "Edit" at bounding box center [624, 308] width 69 height 20
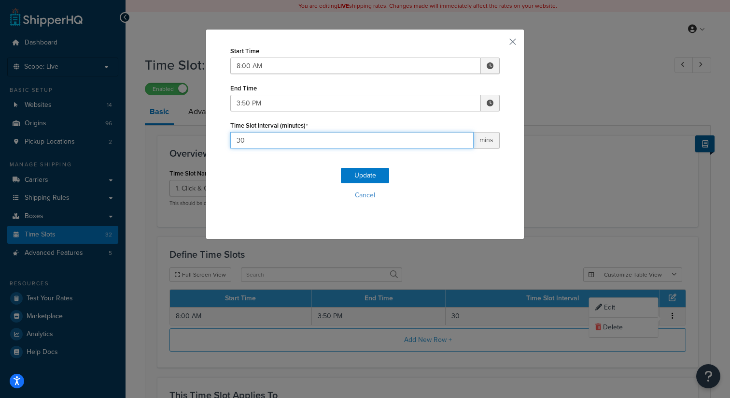
click at [260, 139] on input "30" at bounding box center [351, 140] width 243 height 16
type input "3"
type input "480"
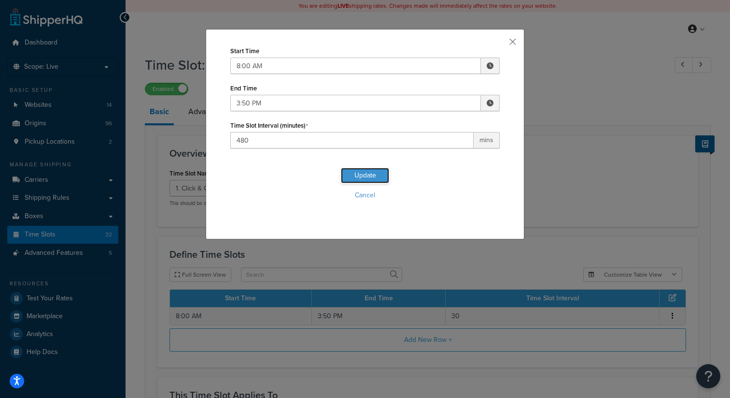
click at [363, 177] on button "Update" at bounding box center [365, 175] width 48 height 15
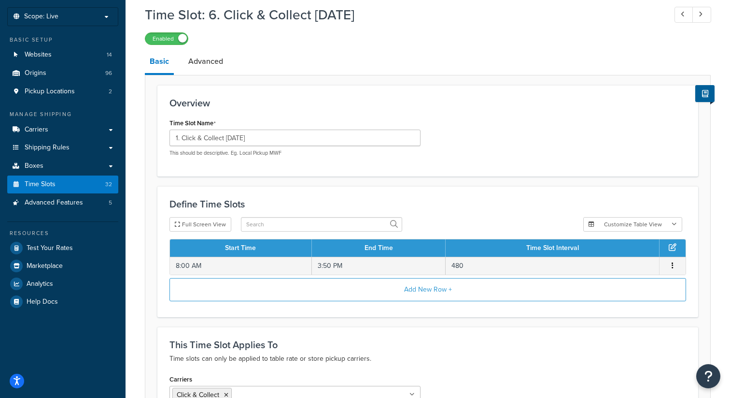
scroll to position [64, 0]
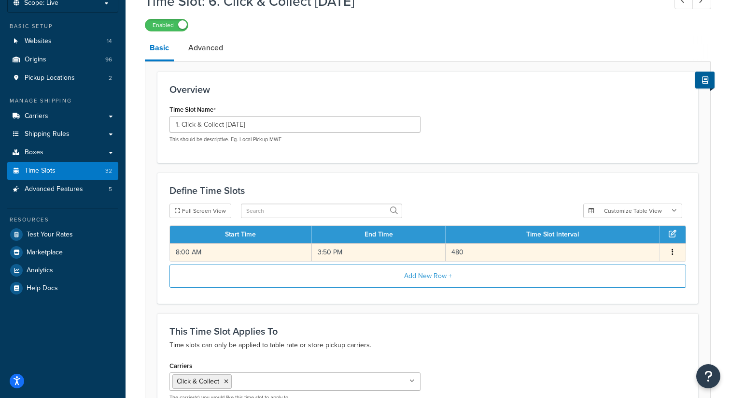
click at [672, 252] on icon "button" at bounding box center [673, 251] width 2 height 7
click at [605, 241] on div "Edit" at bounding box center [624, 244] width 69 height 20
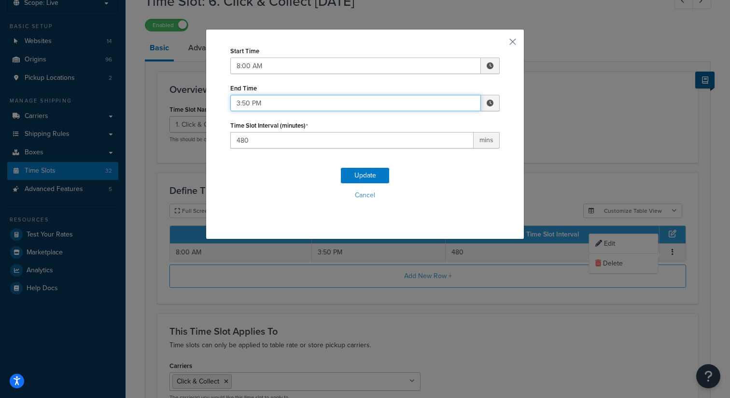
click at [330, 103] on input "3:50 PM" at bounding box center [355, 103] width 251 height 16
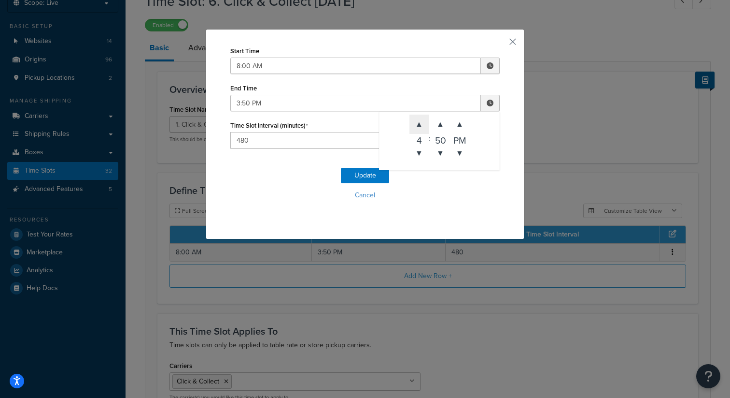
click at [416, 119] on span "▲" at bounding box center [419, 123] width 19 height 19
click at [441, 128] on span "▲" at bounding box center [440, 123] width 19 height 19
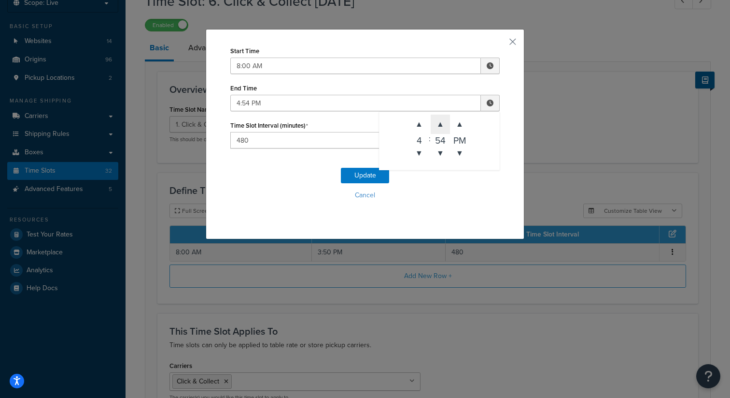
click at [441, 128] on span "▲" at bounding box center [440, 123] width 19 height 19
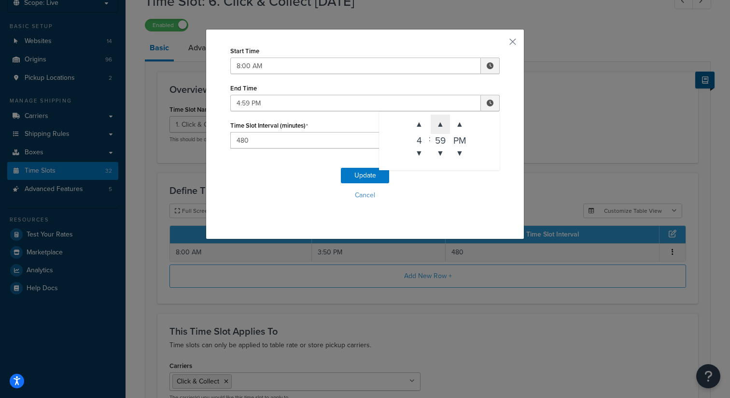
click at [441, 128] on span "▲" at bounding box center [440, 123] width 19 height 19
type input "4:00 PM"
click at [355, 176] on button "Update" at bounding box center [365, 175] width 48 height 15
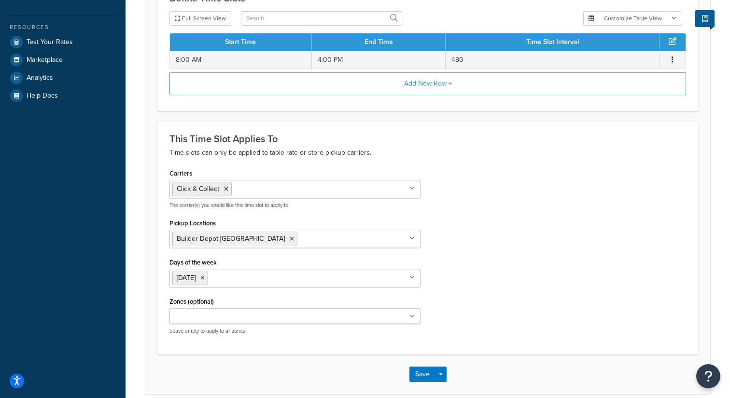
scroll to position [302, 0]
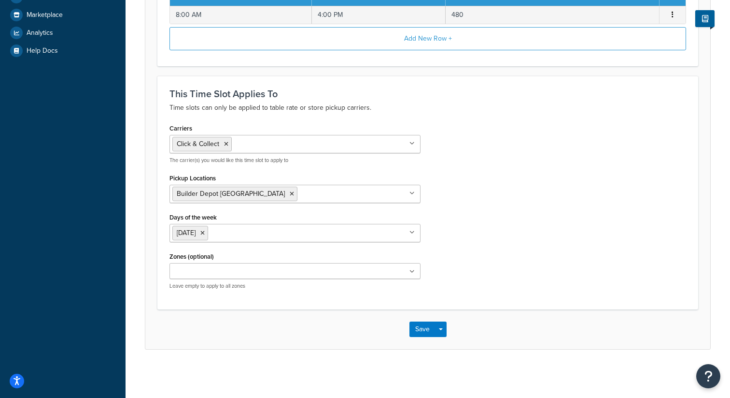
click at [323, 148] on ul "Click & Collect" at bounding box center [295, 144] width 251 height 18
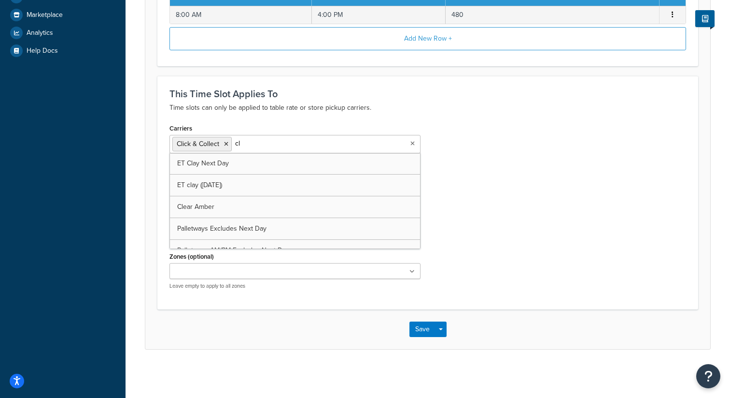
type input "cli"
click at [534, 156] on div "Carriers Click & Collect Click & Collect Heavy Palletways Do not use DX DHL Roy…" at bounding box center [427, 209] width 531 height 176
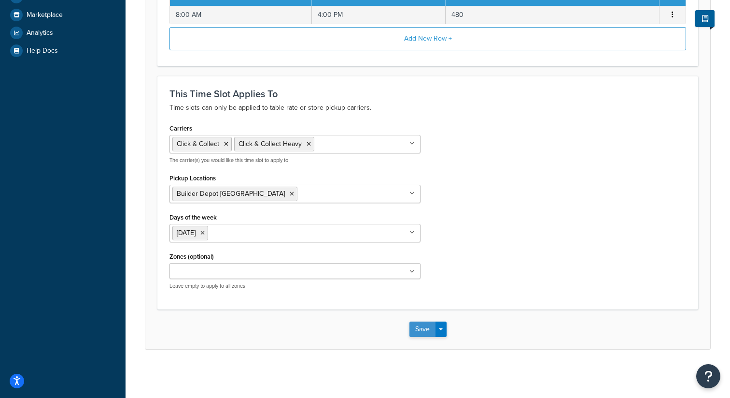
click at [421, 331] on button "Save" at bounding box center [423, 328] width 26 height 15
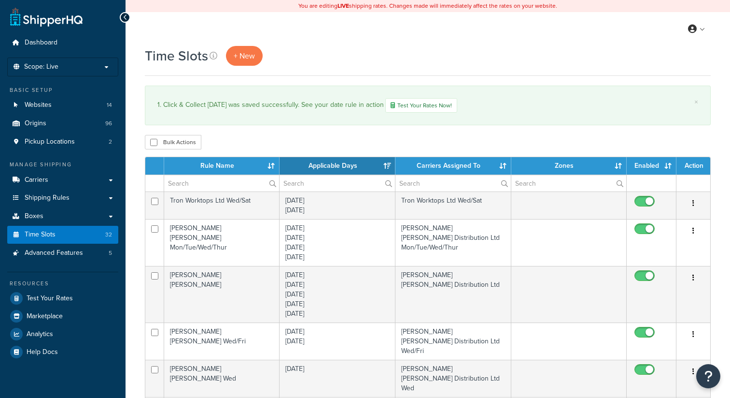
select select "15"
click at [233, 165] on th "Rule Name" at bounding box center [221, 165] width 115 height 17
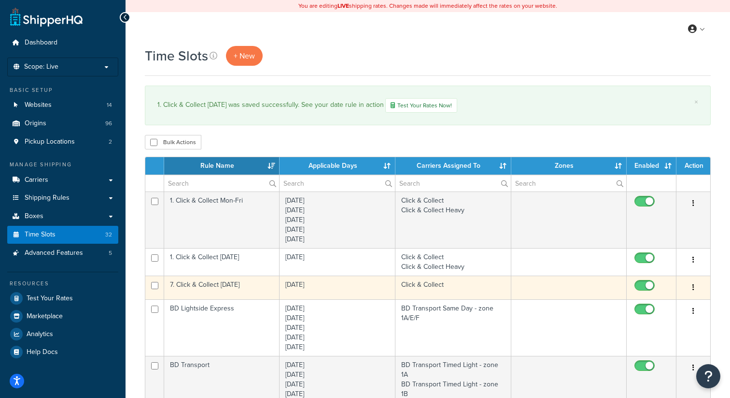
click at [693, 290] on icon "button" at bounding box center [694, 287] width 2 height 7
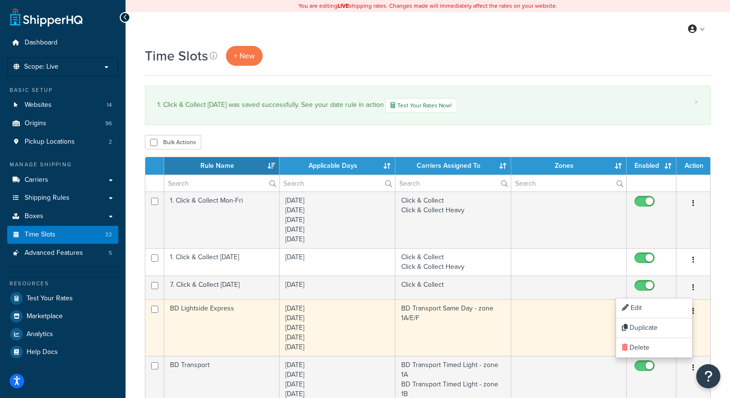
click at [655, 309] on input "checkbox" at bounding box center [646, 311] width 27 height 12
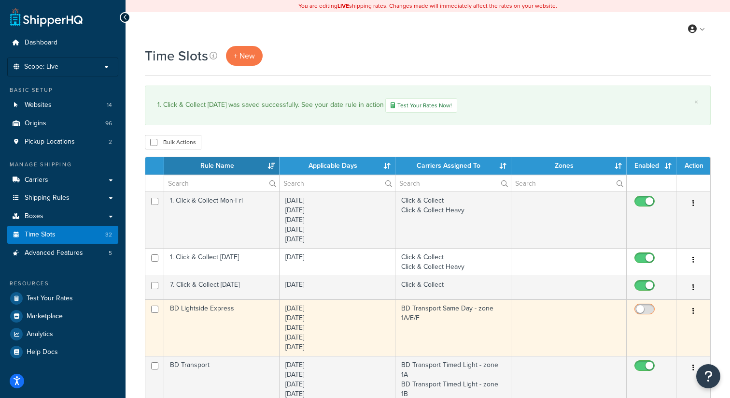
click at [655, 309] on input "checkbox" at bounding box center [646, 311] width 27 height 12
checkbox input "true"
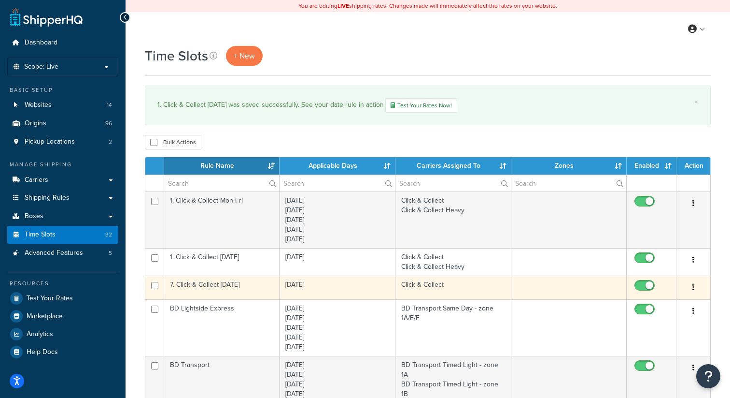
click at [693, 286] on icon "button" at bounding box center [694, 287] width 2 height 7
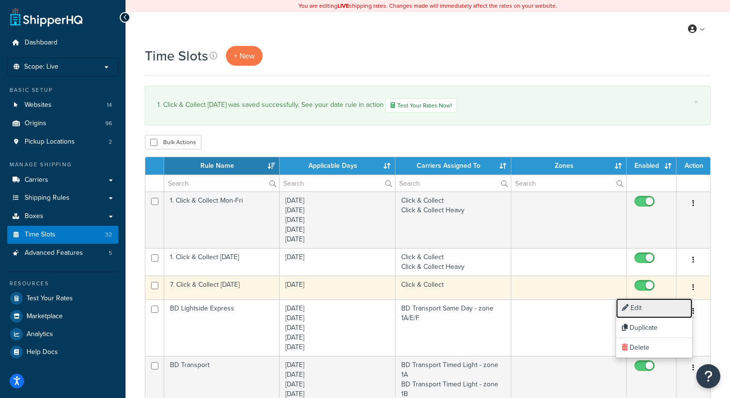
click at [636, 303] on link "Edit" at bounding box center [654, 308] width 76 height 20
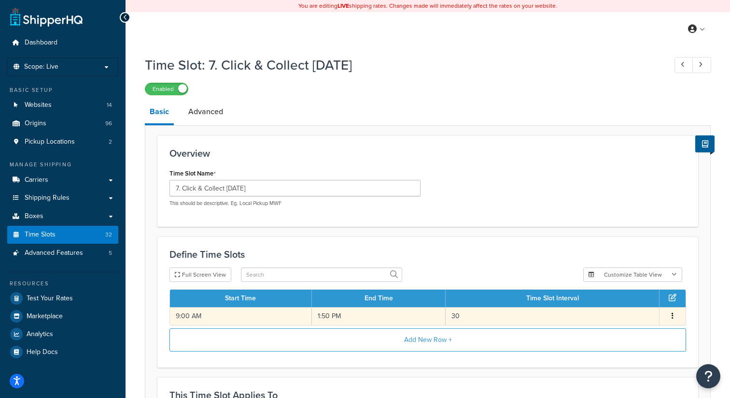
click at [672, 317] on icon "button" at bounding box center [673, 315] width 2 height 7
click at [623, 305] on div "Edit" at bounding box center [624, 308] width 69 height 20
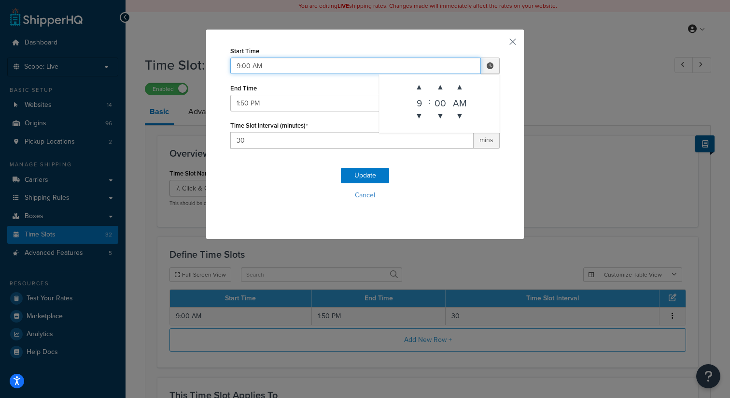
click at [374, 58] on input "9:00 AM" at bounding box center [355, 65] width 251 height 16
click at [423, 111] on span "▼" at bounding box center [419, 115] width 19 height 19
type input "8:00 AM"
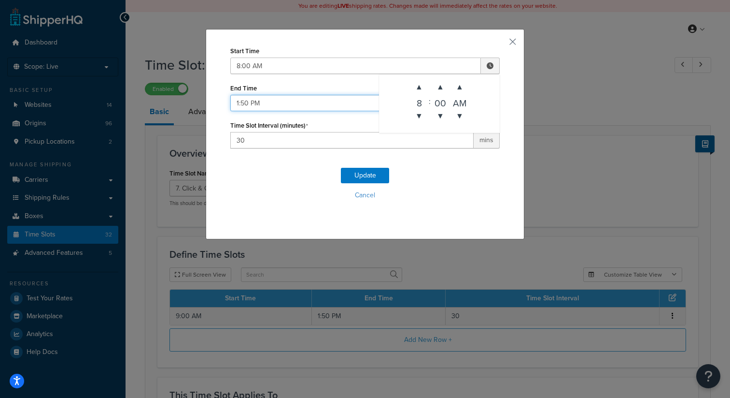
click at [308, 102] on input "1:50 PM" at bounding box center [355, 103] width 251 height 16
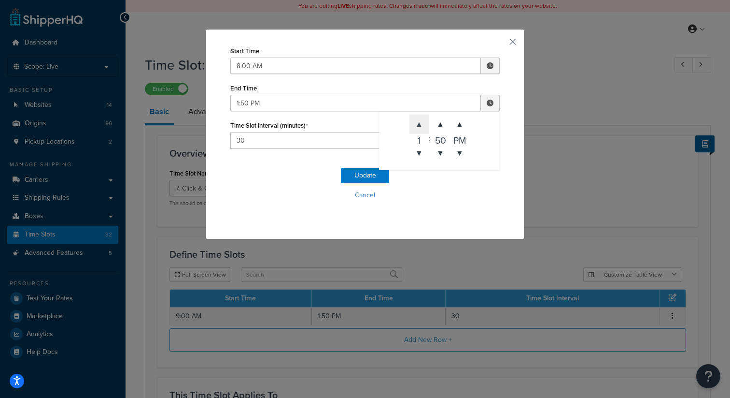
click at [418, 125] on span "▲" at bounding box center [419, 123] width 19 height 19
click at [440, 131] on span "▲" at bounding box center [440, 123] width 19 height 19
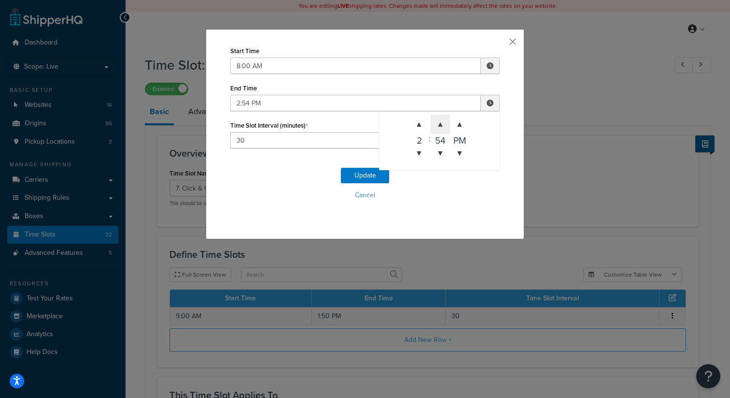
click at [440, 131] on span "▲" at bounding box center [440, 123] width 19 height 19
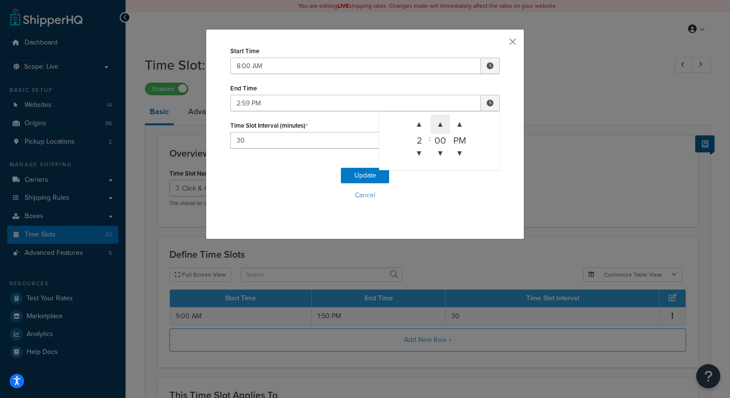
click at [440, 131] on span "▲" at bounding box center [440, 123] width 19 height 19
type input "2:00 PM"
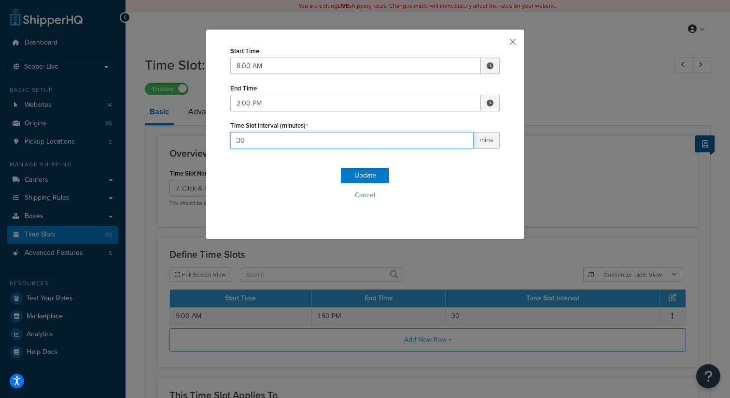
click at [294, 140] on input "30" at bounding box center [351, 140] width 243 height 16
type input "360"
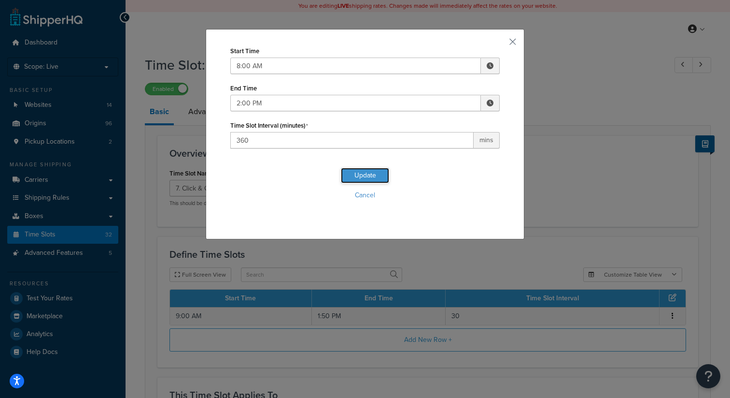
click at [374, 173] on button "Update" at bounding box center [365, 175] width 48 height 15
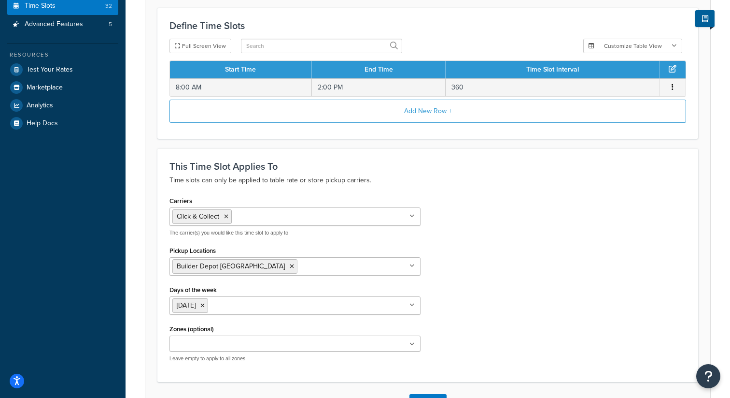
scroll to position [302, 0]
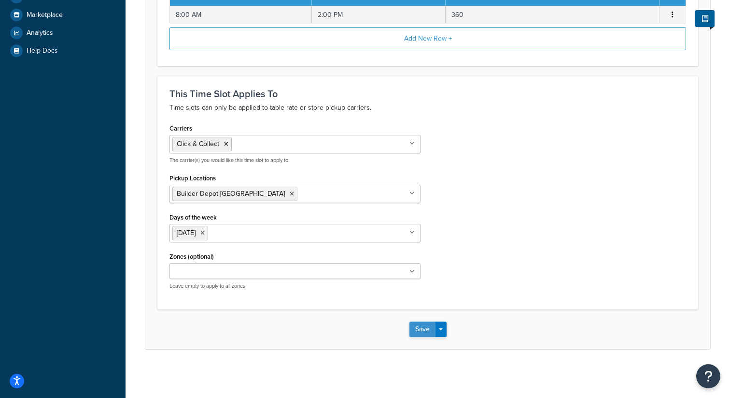
click at [428, 336] on button "Save" at bounding box center [423, 328] width 26 height 15
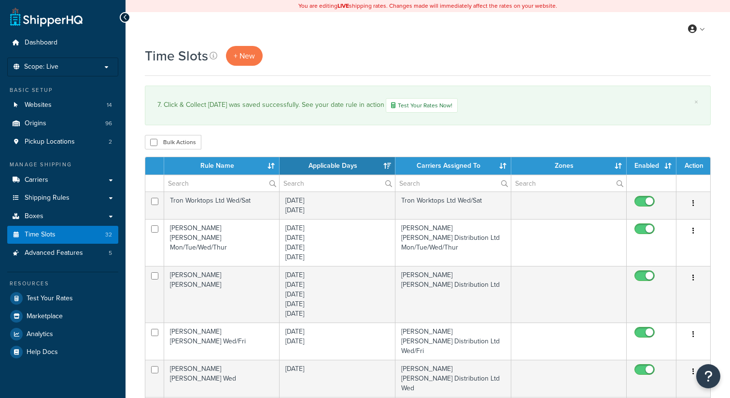
select select "15"
click at [240, 167] on th "Rule Name" at bounding box center [221, 165] width 115 height 17
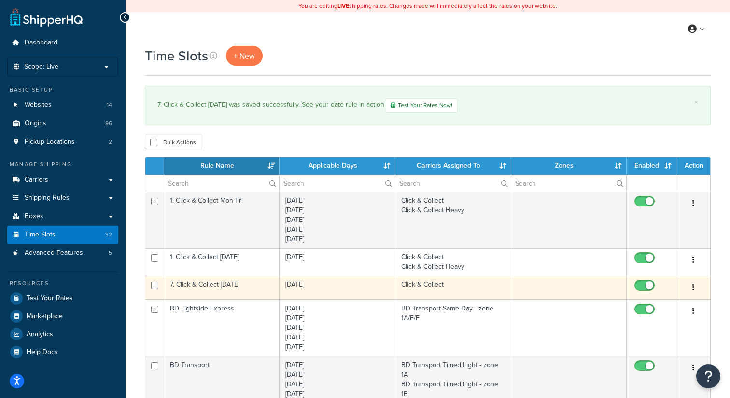
click at [692, 288] on button "button" at bounding box center [694, 287] width 14 height 15
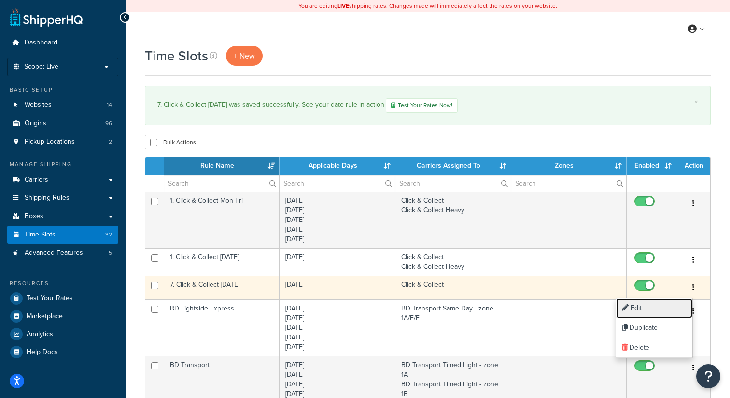
click at [650, 302] on link "Edit" at bounding box center [654, 308] width 76 height 20
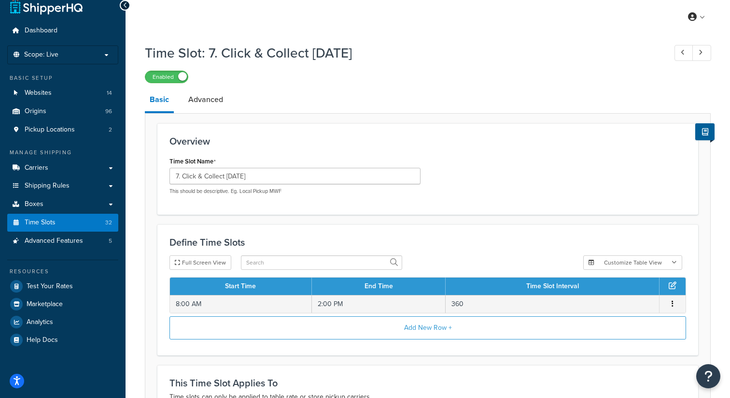
scroll to position [15, 0]
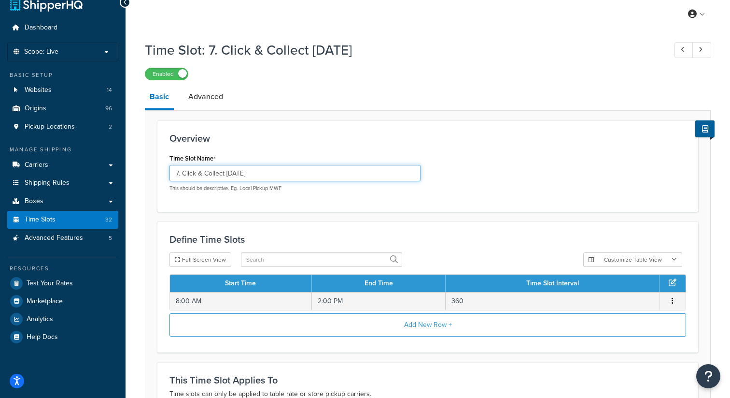
click at [179, 173] on input "7. Click & Collect [DATE]" at bounding box center [295, 173] width 251 height 16
type input "1. Click & Collect [DATE]"
click at [308, 133] on div "Overview Time Slot Name 1. Click & Collect [DATE] This should be descriptive. E…" at bounding box center [427, 165] width 541 height 91
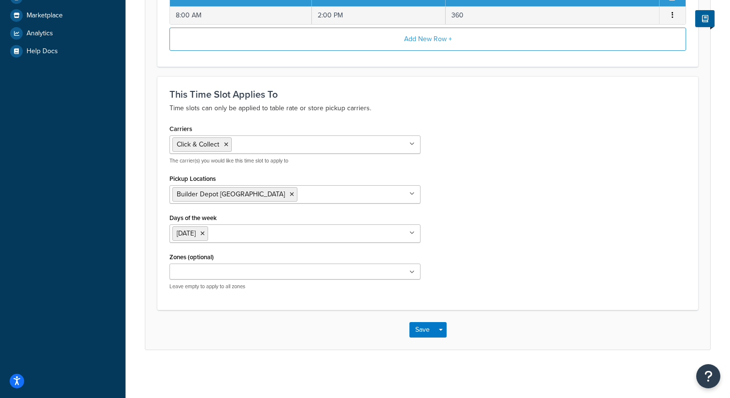
scroll to position [302, 0]
click at [304, 140] on input "Carriers" at bounding box center [276, 143] width 85 height 11
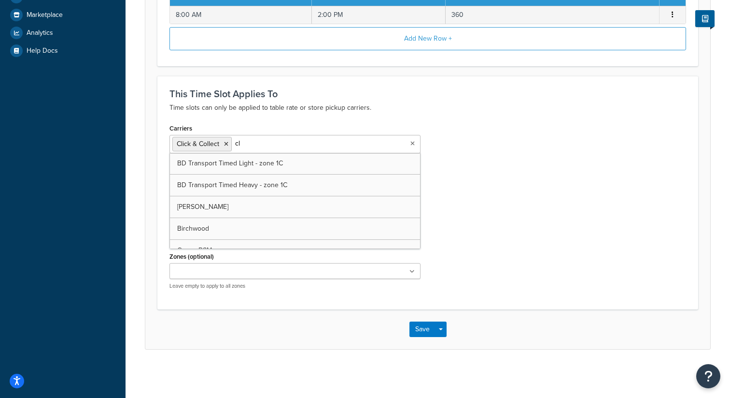
type input "cli"
click at [575, 148] on div "Carriers Click & Collect Click & Collect Heavy Palletways Do not use DX DHL Roy…" at bounding box center [427, 209] width 531 height 176
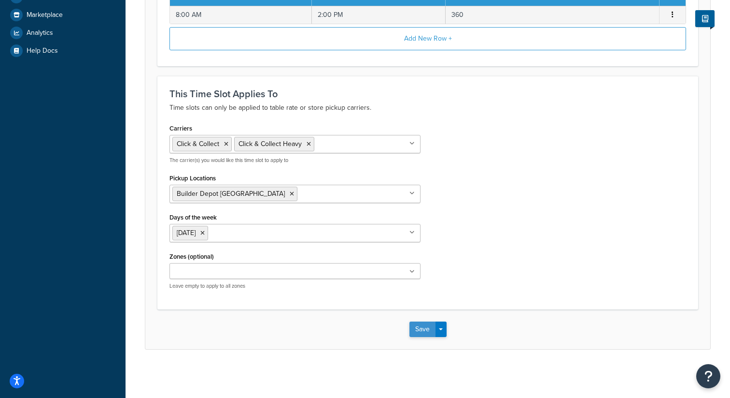
click at [424, 333] on button "Save" at bounding box center [423, 328] width 26 height 15
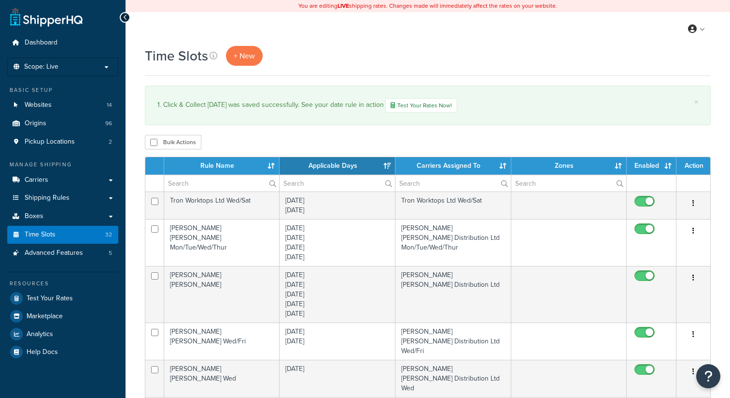
select select "15"
click at [208, 167] on th "Rule Name" at bounding box center [221, 165] width 115 height 17
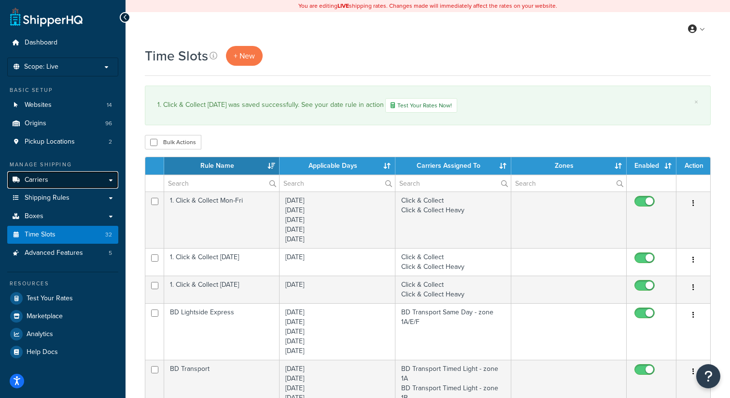
click at [73, 178] on link "Carriers" at bounding box center [62, 180] width 111 height 18
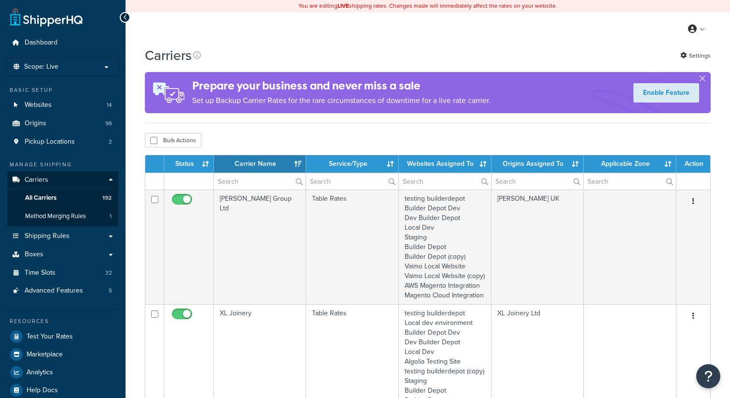
select select "15"
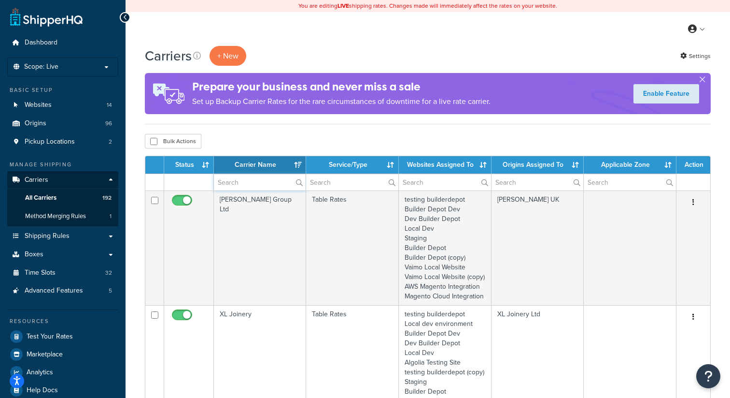
click at [235, 186] on input "text" at bounding box center [260, 182] width 92 height 16
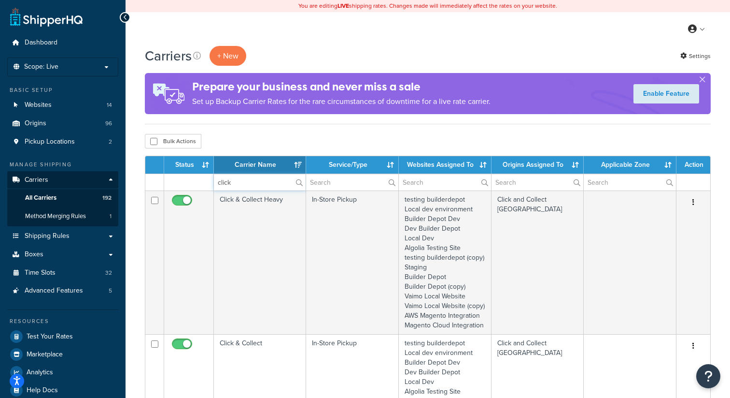
type input "click"
click at [585, 137] on div "Bulk Actions Duplicate Delete" at bounding box center [428, 141] width 566 height 14
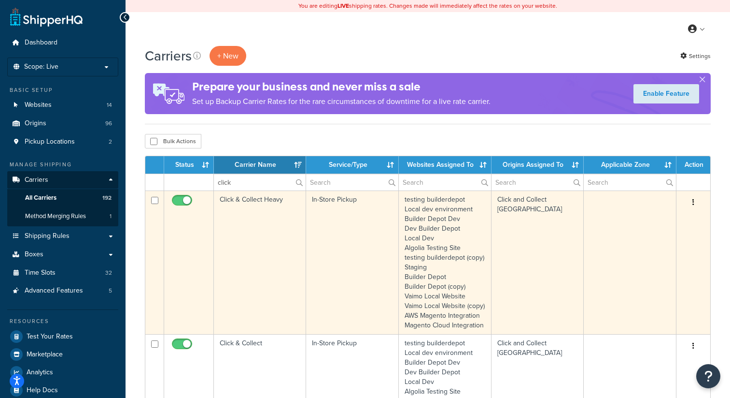
click at [694, 205] on icon "button" at bounding box center [694, 202] width 2 height 7
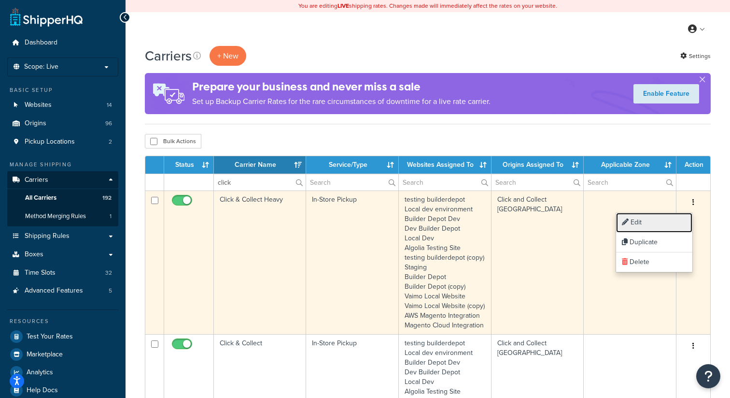
click at [655, 224] on link "Edit" at bounding box center [654, 223] width 76 height 20
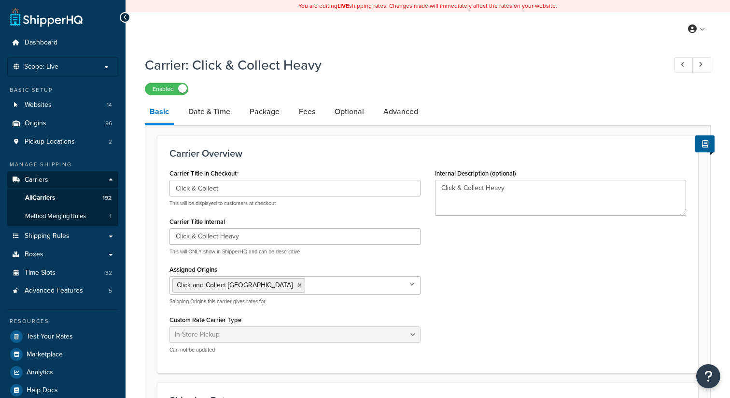
select select "pickup"
click at [220, 118] on link "Date & Time" at bounding box center [210, 111] width 52 height 23
select select "calendar"
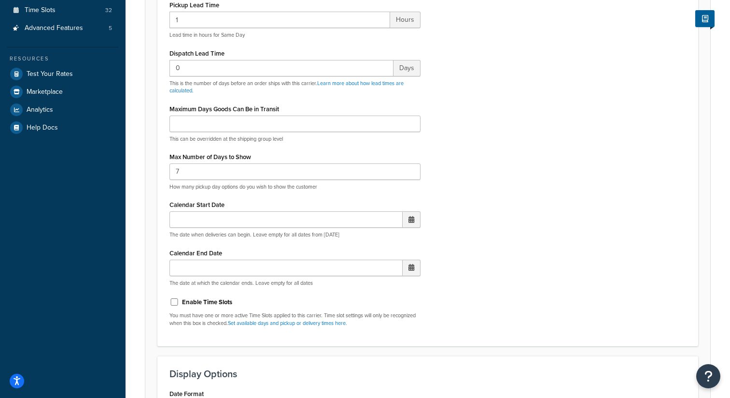
scroll to position [273, 0]
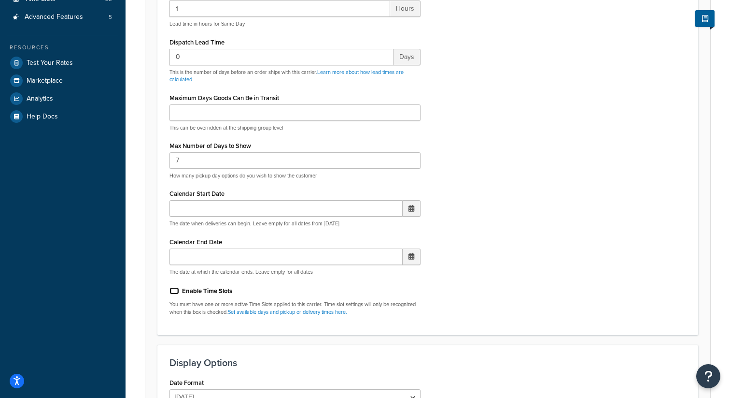
click at [175, 291] on input "Enable Time Slots" at bounding box center [175, 290] width 10 height 7
checkbox input "true"
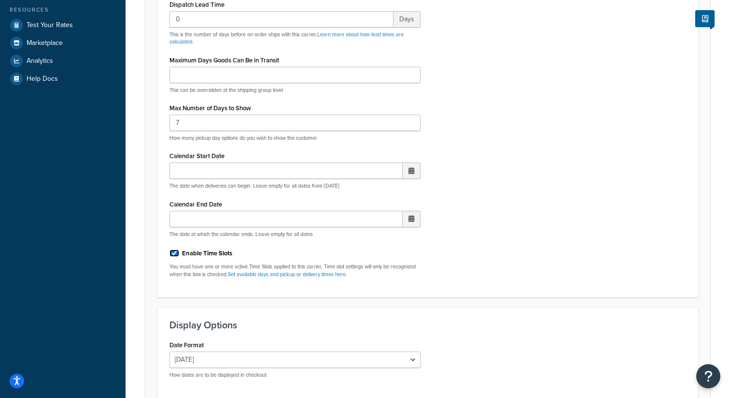
scroll to position [400, 0]
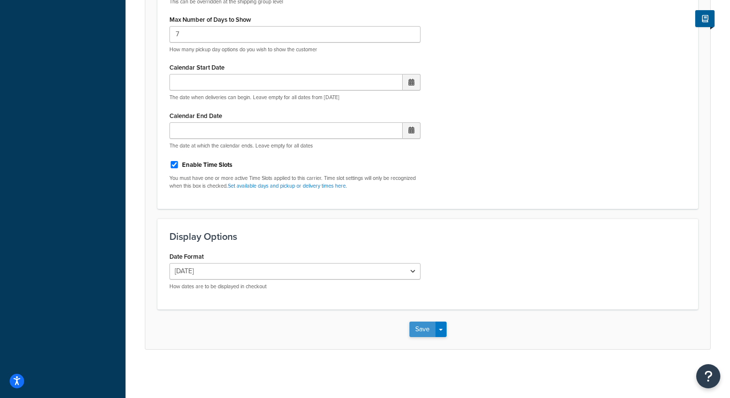
click at [420, 328] on button "Save" at bounding box center [423, 328] width 26 height 15
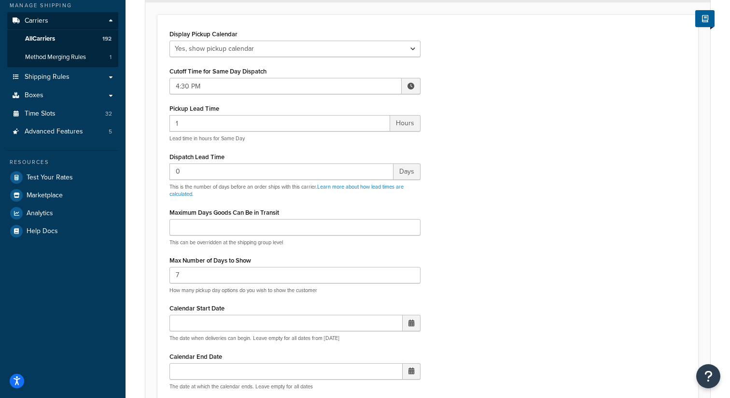
scroll to position [0, 0]
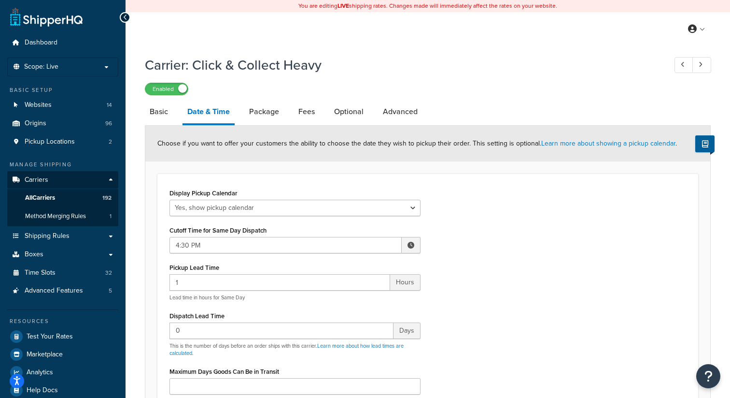
select select "pickup"
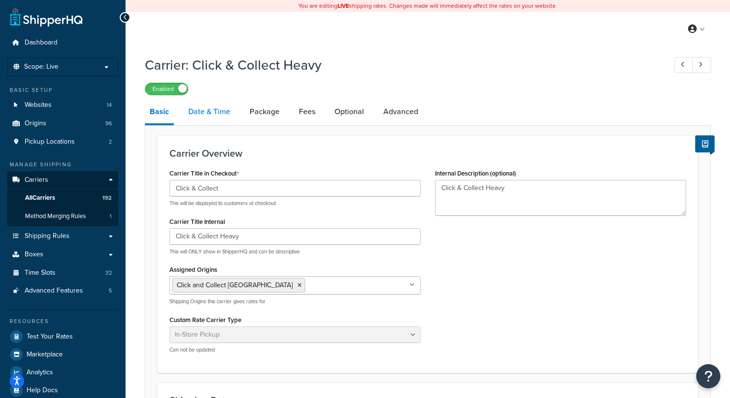
click at [218, 112] on link "Date & Time" at bounding box center [210, 111] width 52 height 23
select select "calendar"
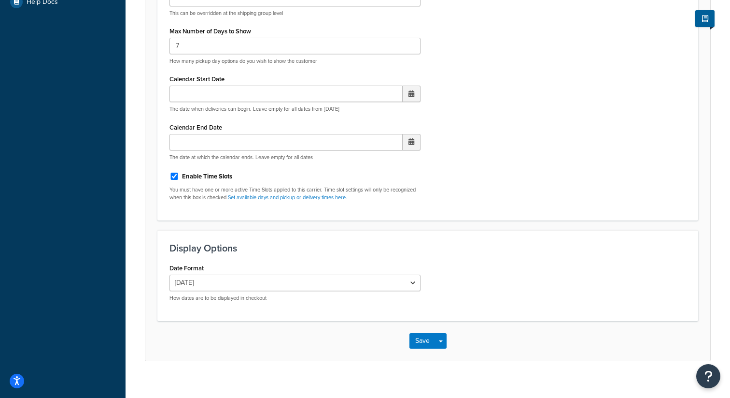
scroll to position [400, 0]
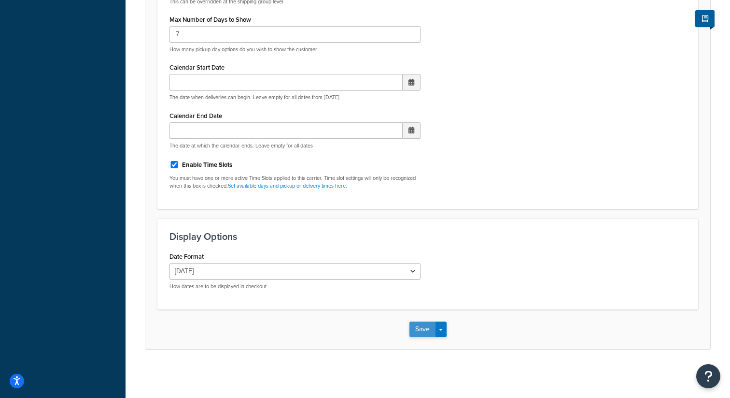
click at [417, 328] on button "Save" at bounding box center [423, 328] width 26 height 15
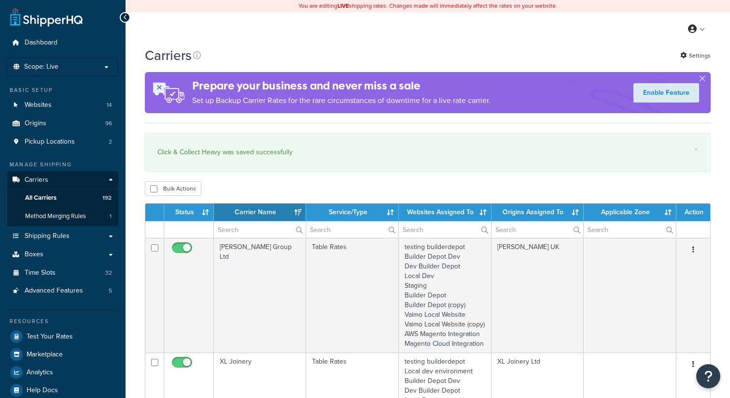
select select "15"
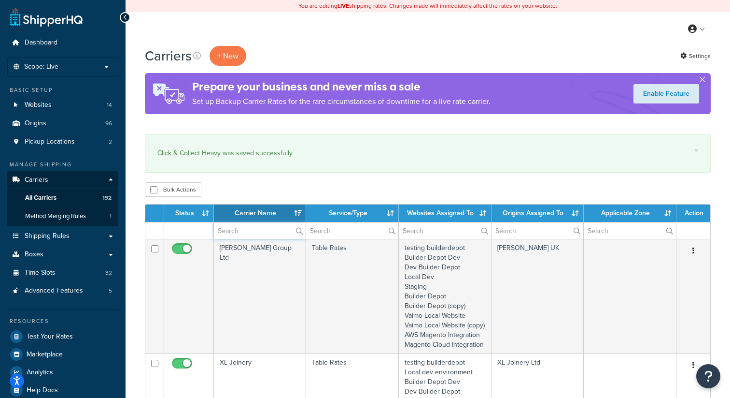
click at [246, 234] on input "text" at bounding box center [260, 230] width 92 height 16
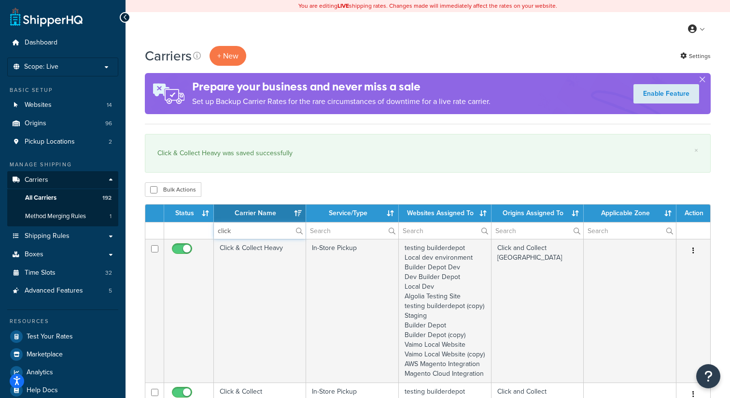
type input "click"
click at [452, 153] on div "Click & Collect Heavy was saved successfully" at bounding box center [427, 153] width 541 height 14
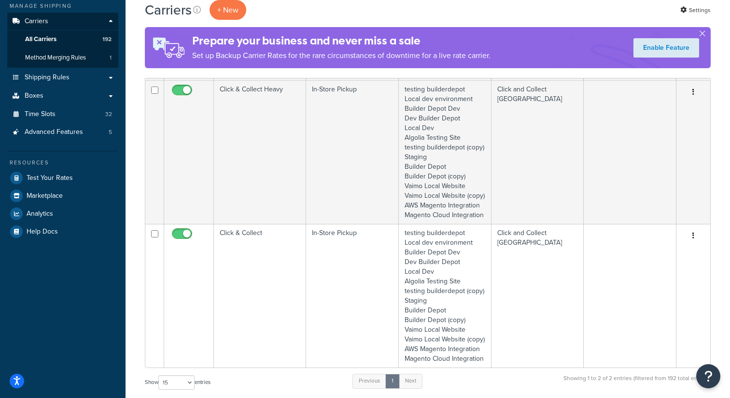
scroll to position [283, 0]
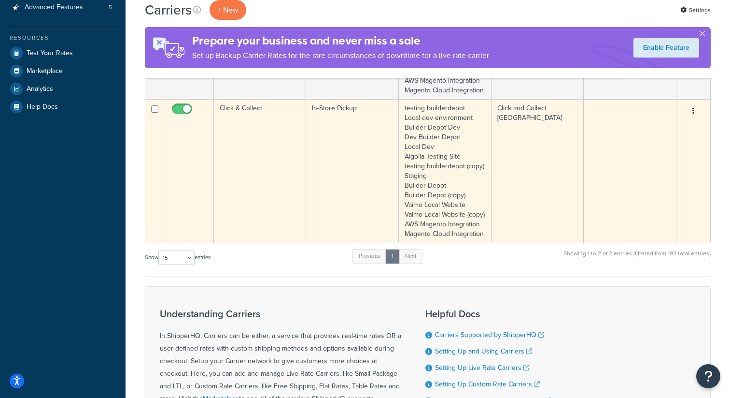
click at [697, 119] on button "button" at bounding box center [694, 110] width 14 height 15
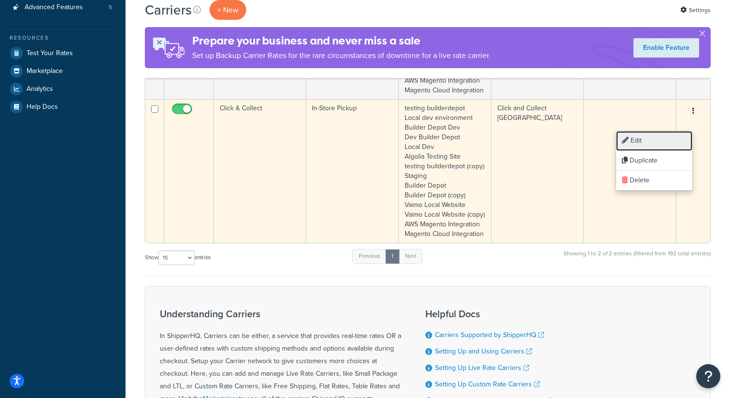
click at [649, 142] on link "Edit" at bounding box center [654, 141] width 76 height 20
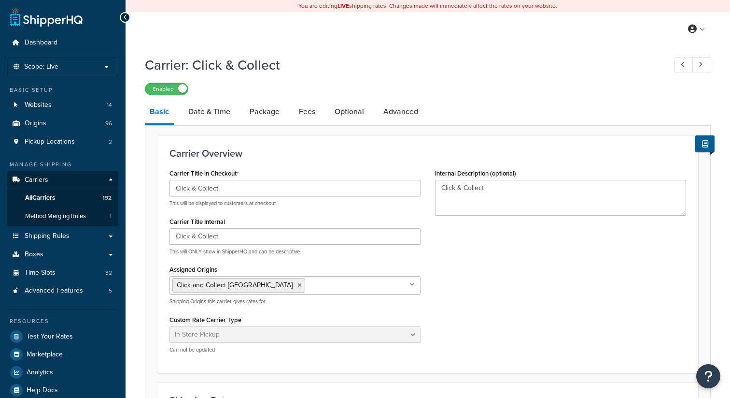
select select "pickup"
click at [211, 116] on link "Date & Time" at bounding box center [210, 111] width 52 height 23
select select "calendar"
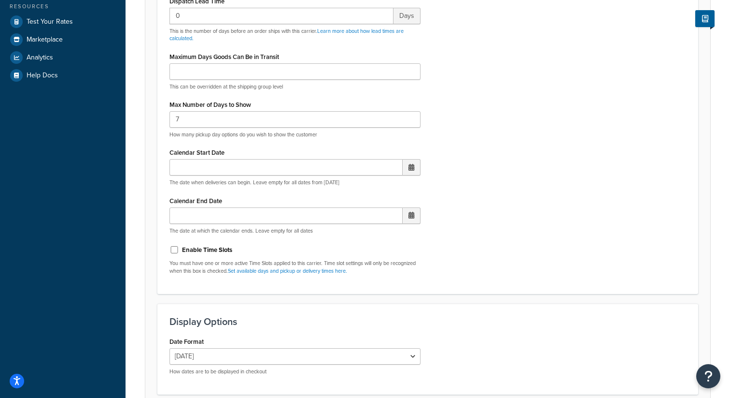
scroll to position [326, 0]
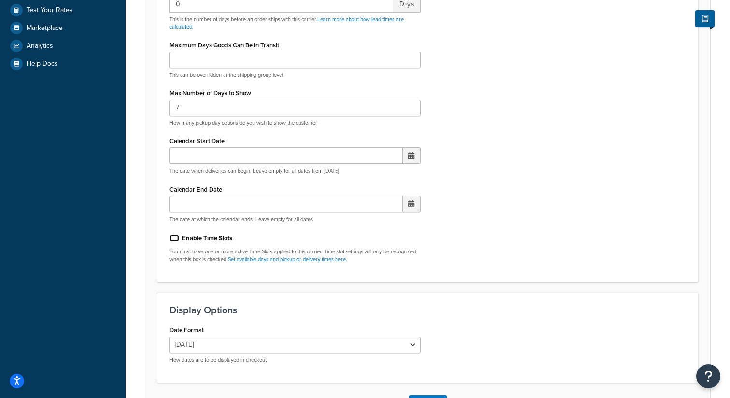
click at [172, 236] on input "Enable Time Slots" at bounding box center [175, 237] width 10 height 7
checkbox input "true"
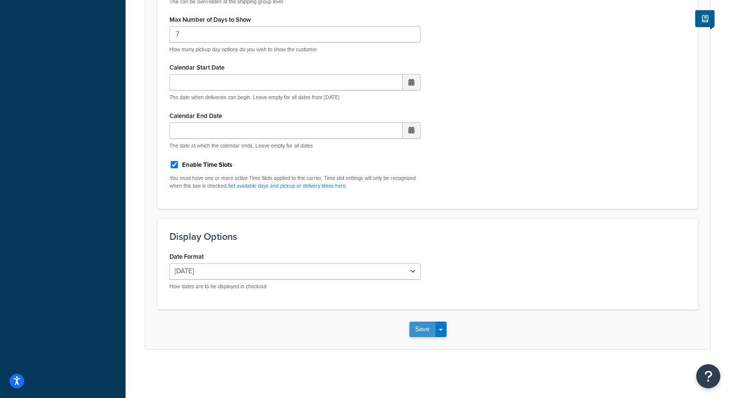
click at [421, 327] on button "Save" at bounding box center [423, 328] width 26 height 15
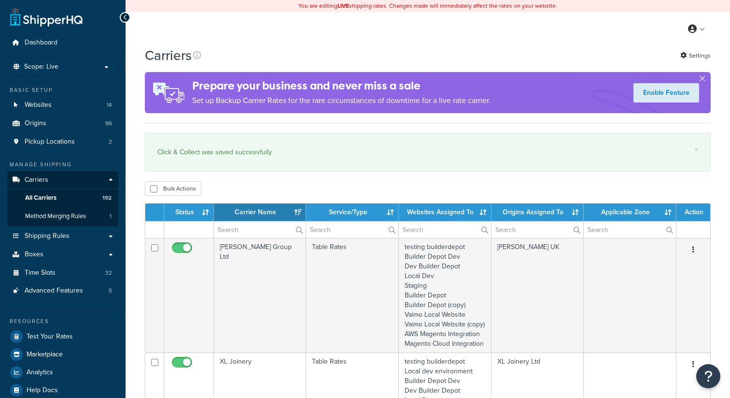
select select "15"
